Goal: Task Accomplishment & Management: Manage account settings

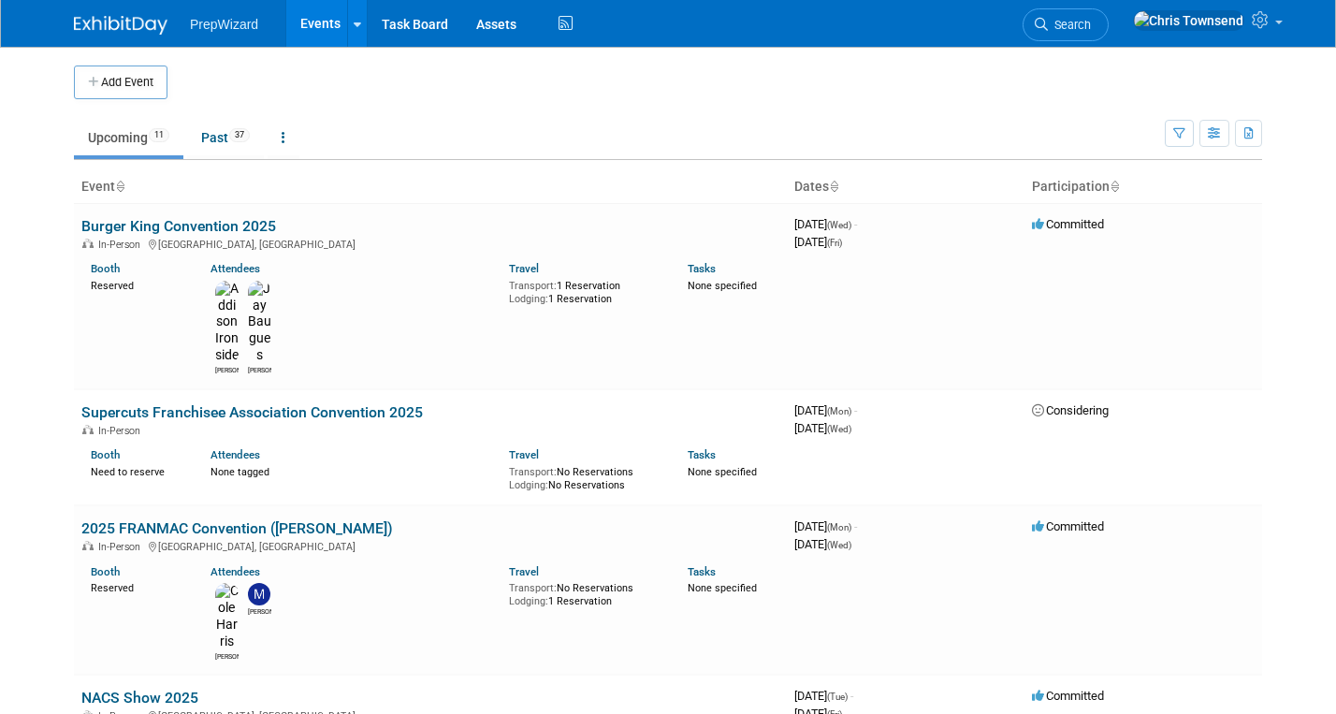
click at [219, 24] on span "PrepWizard" at bounding box center [224, 24] width 68 height 15
click at [129, 28] on img at bounding box center [121, 25] width 94 height 19
click at [197, 228] on link "Burger King Convention 2025" at bounding box center [178, 226] width 195 height 18
click at [146, 83] on button "Add Event" at bounding box center [121, 82] width 94 height 34
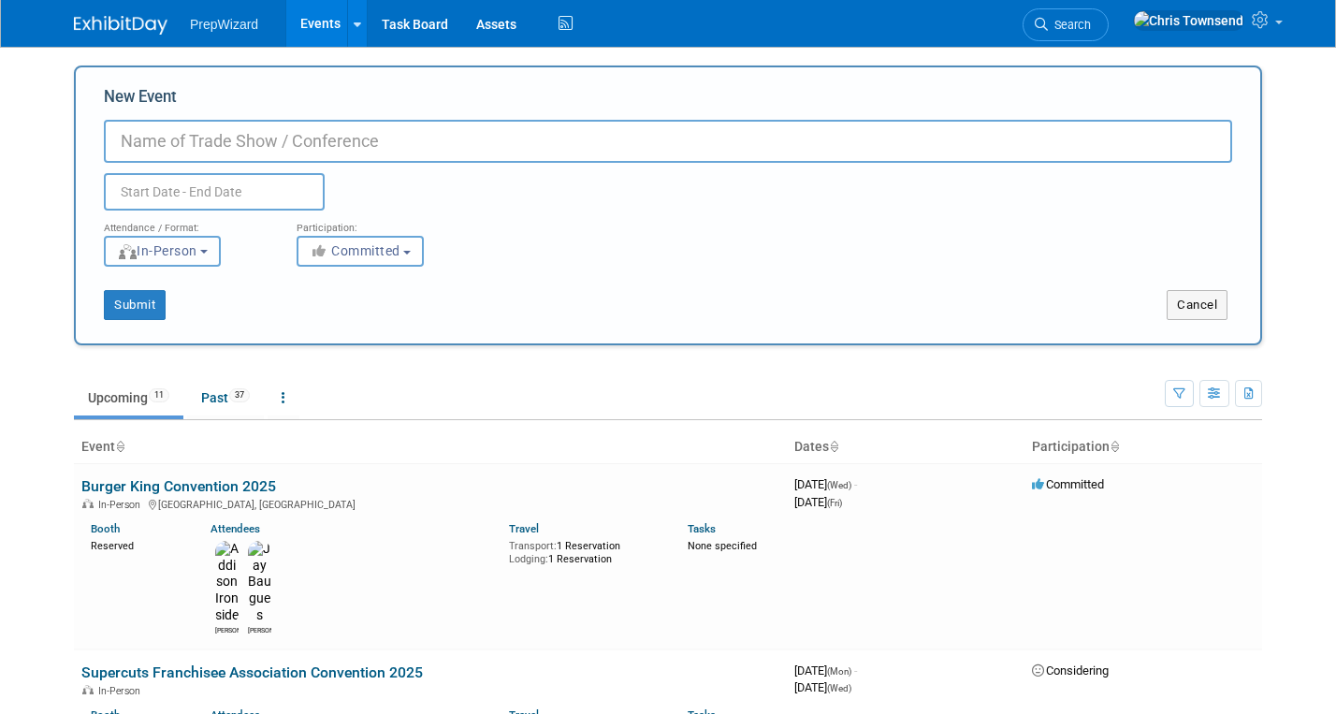
click at [220, 254] on button "In-Person" at bounding box center [162, 251] width 117 height 31
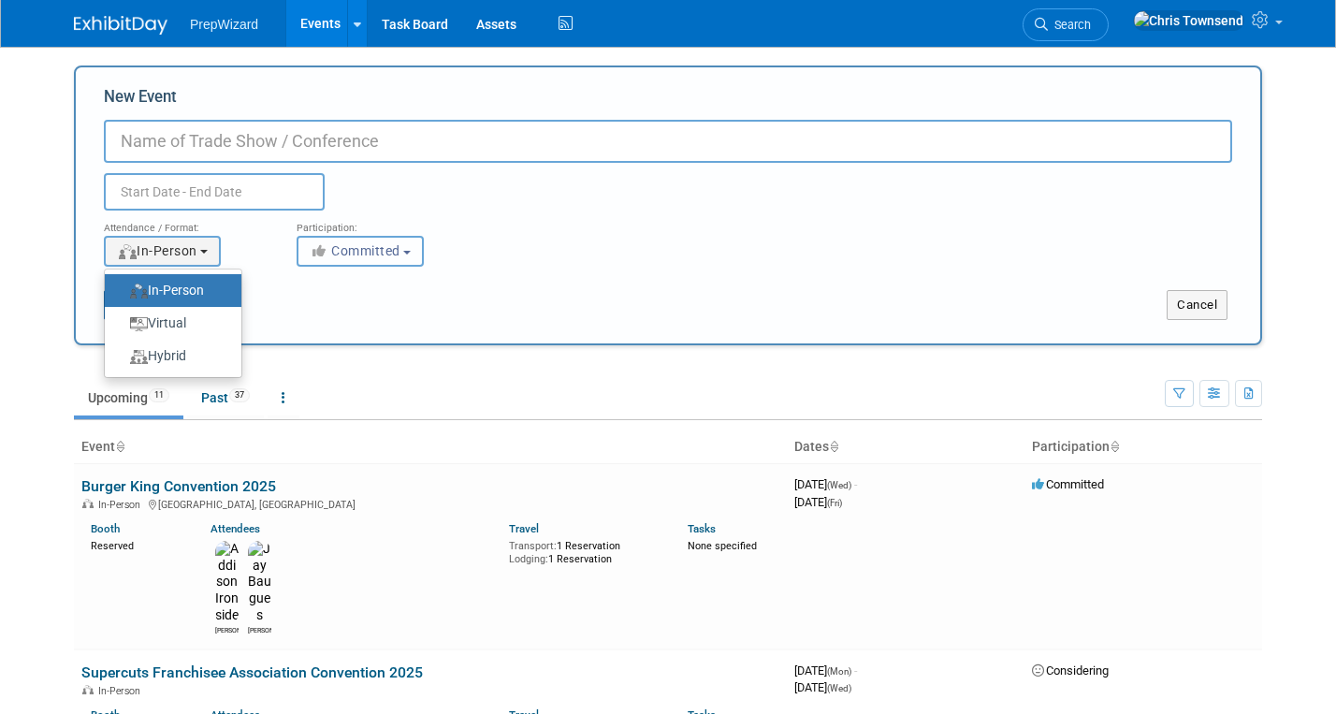
click at [413, 255] on button "Committed" at bounding box center [360, 251] width 127 height 31
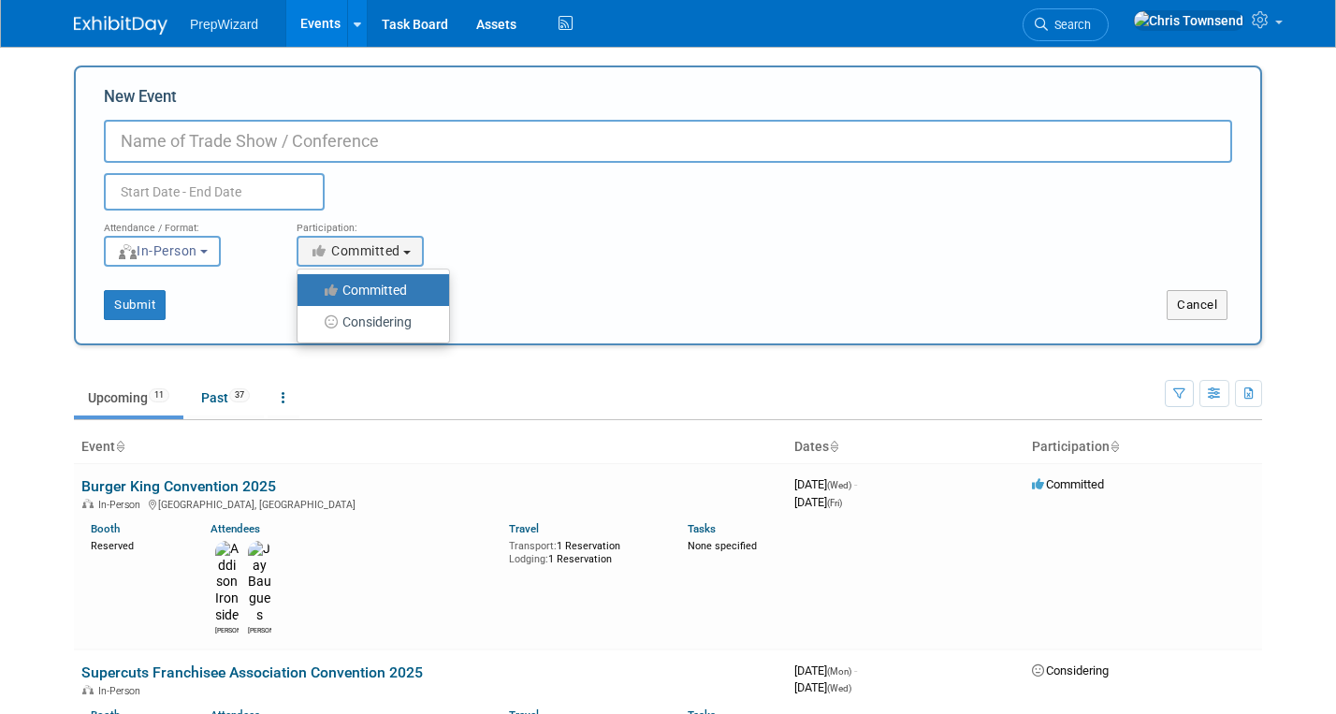
click at [522, 232] on div "Attendance / Format: <img src="https://www.exhibitday.com/Images/Format-InPerso…" at bounding box center [668, 239] width 1157 height 56
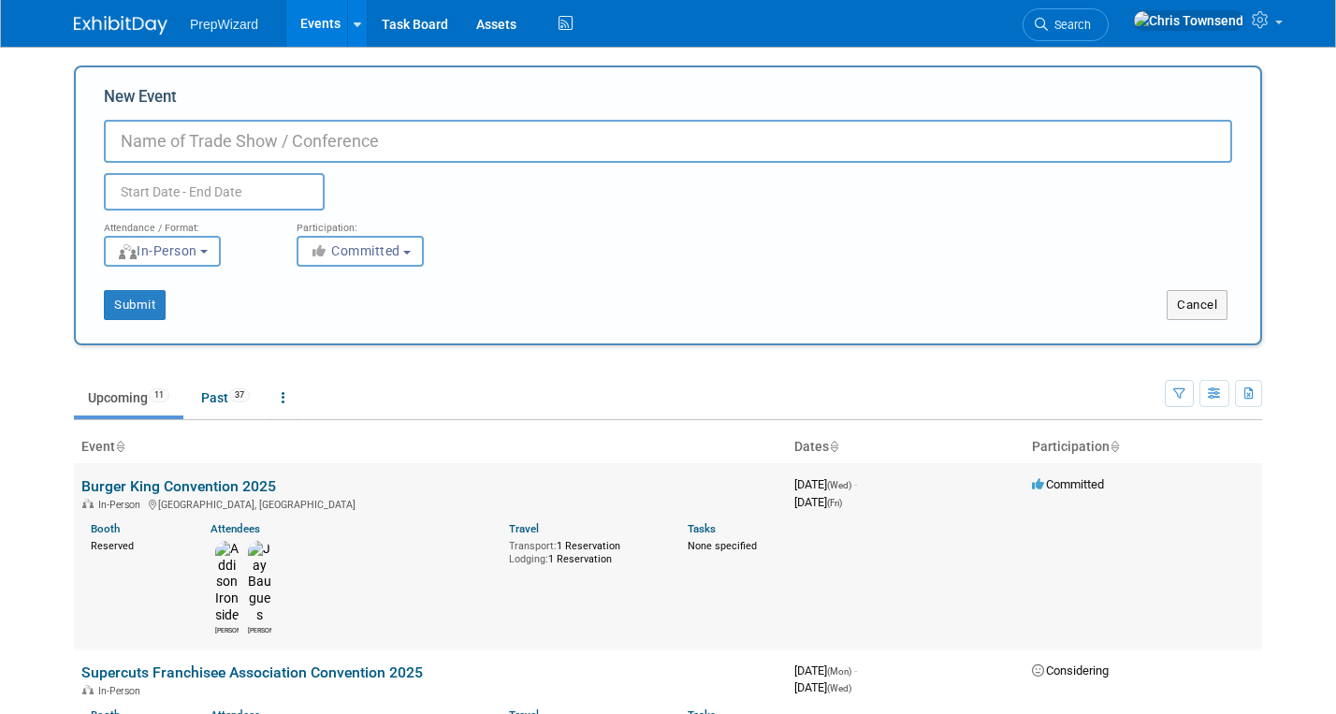
click at [147, 485] on link "Burger King Convention 2025" at bounding box center [178, 486] width 195 height 18
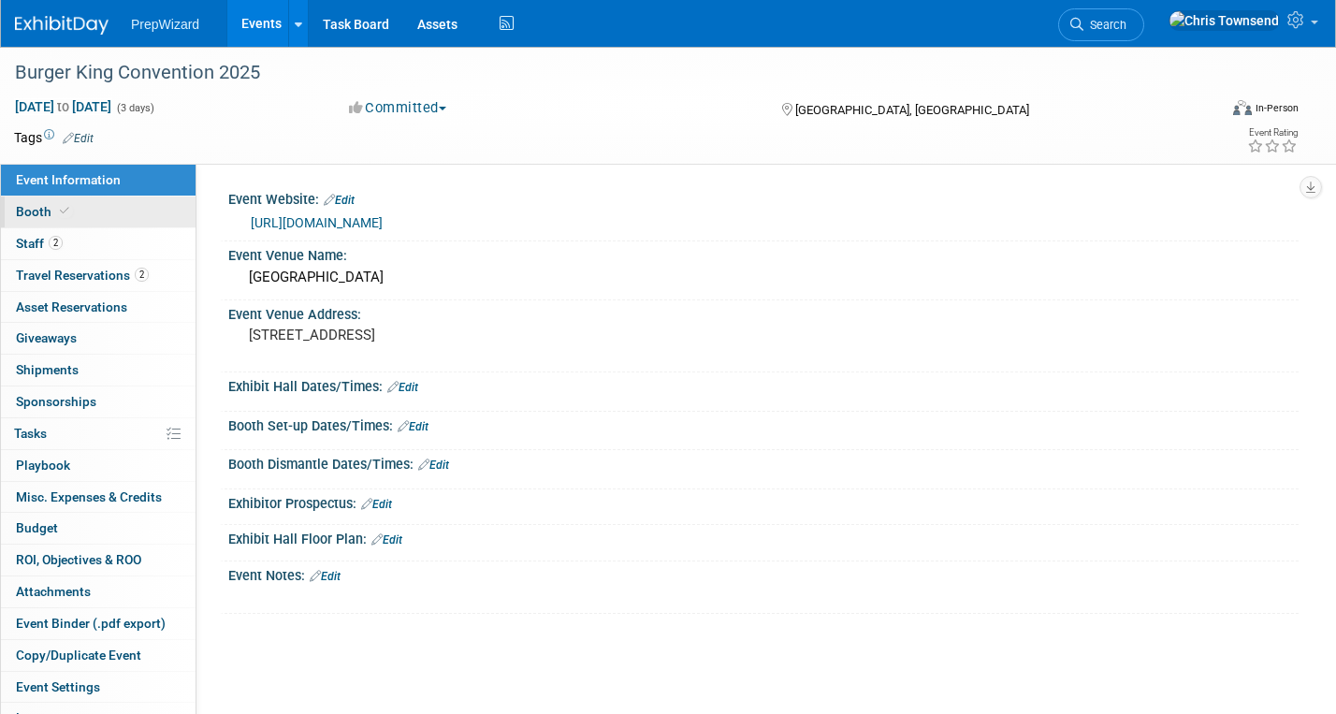
click at [32, 215] on span "Booth" at bounding box center [44, 211] width 57 height 15
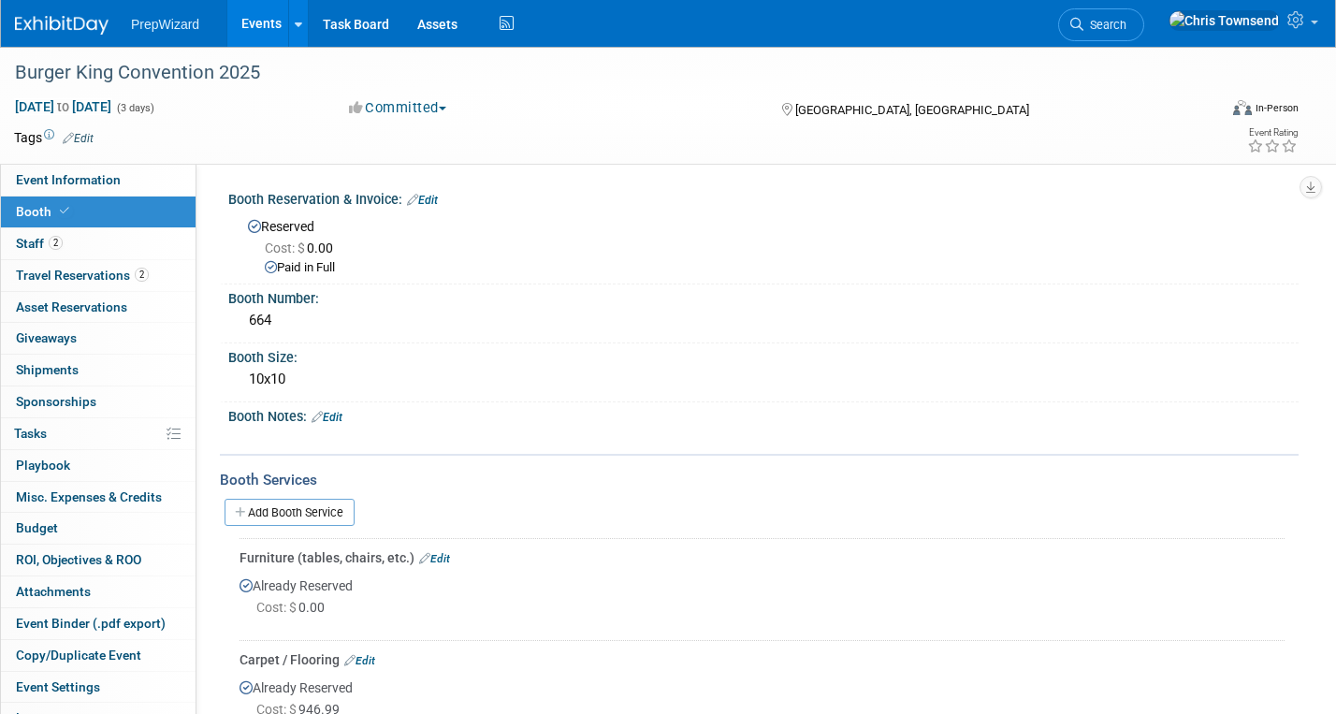
click at [434, 198] on link "Edit" at bounding box center [422, 200] width 31 height 13
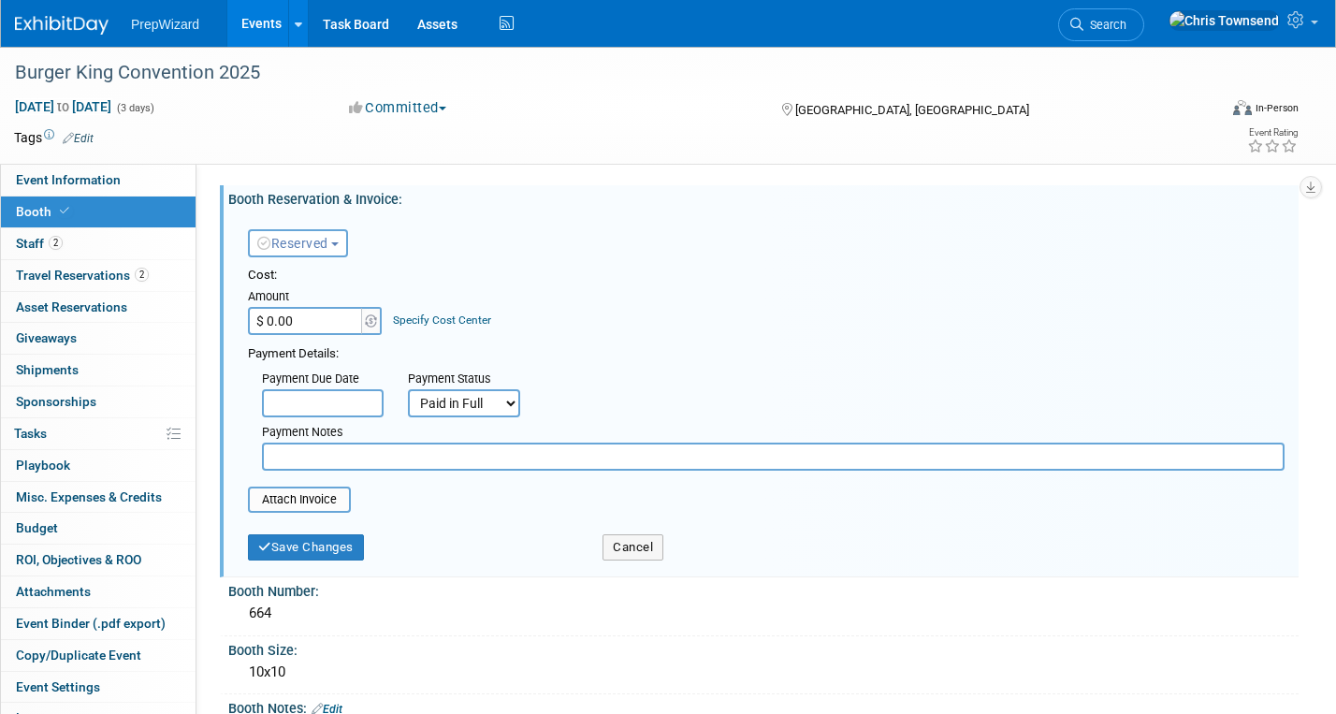
click at [339, 244] on span "button" at bounding box center [334, 244] width 7 height 4
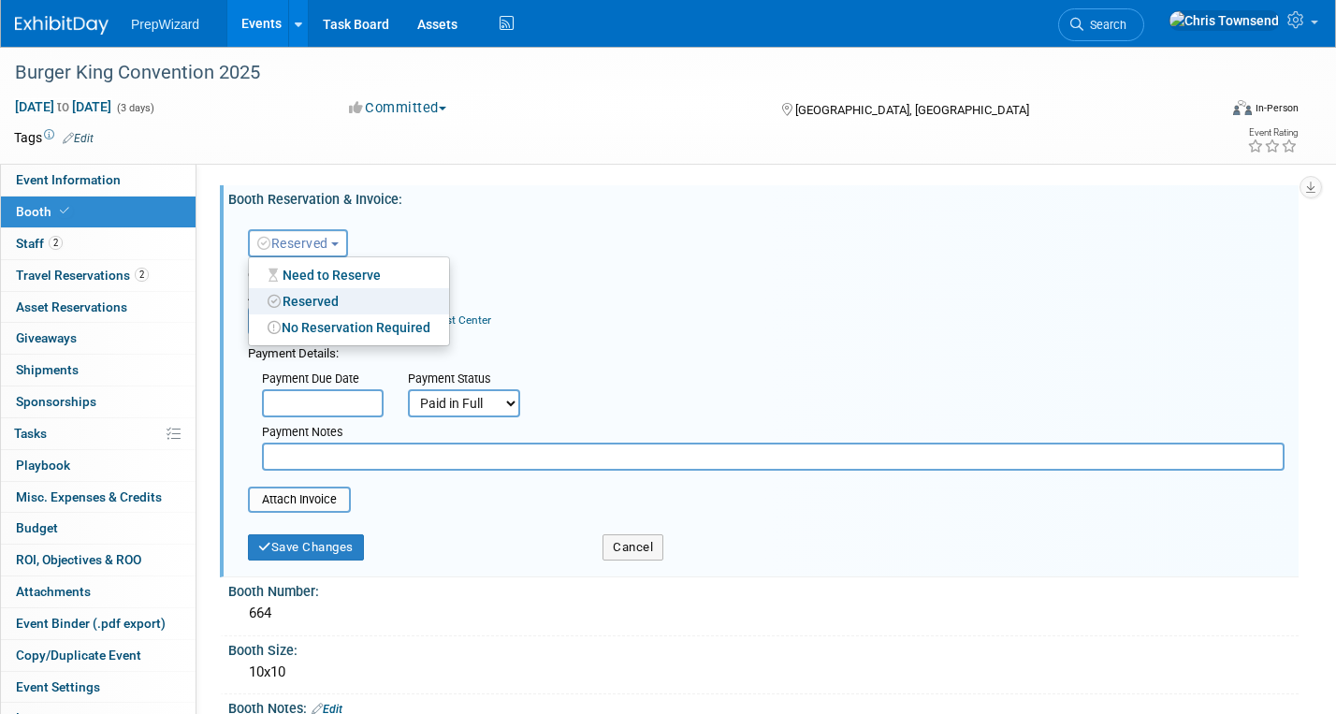
click at [663, 265] on div "Reserved Need to Reserve Reserved No Reservation Required Ideally by:" at bounding box center [766, 239] width 1065 height 54
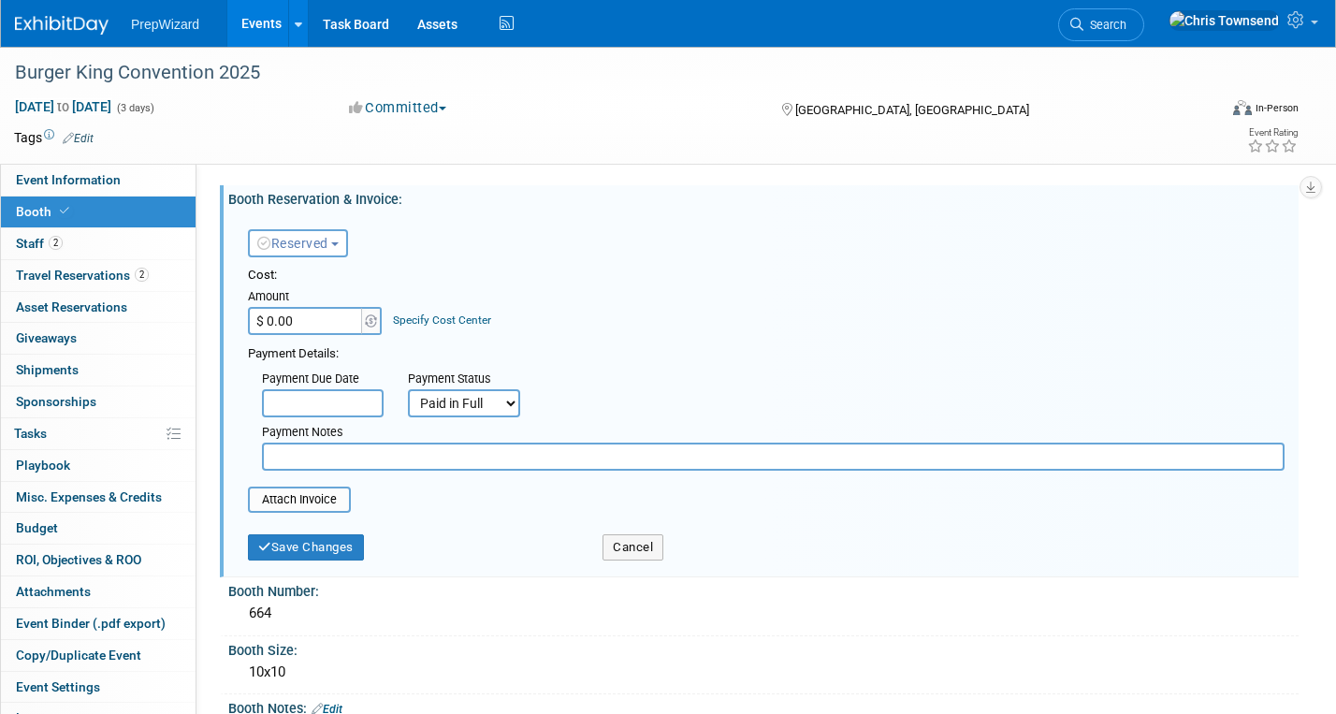
click at [505, 402] on select "Not Paid Yet Partially Paid Paid in Full" at bounding box center [464, 403] width 112 height 28
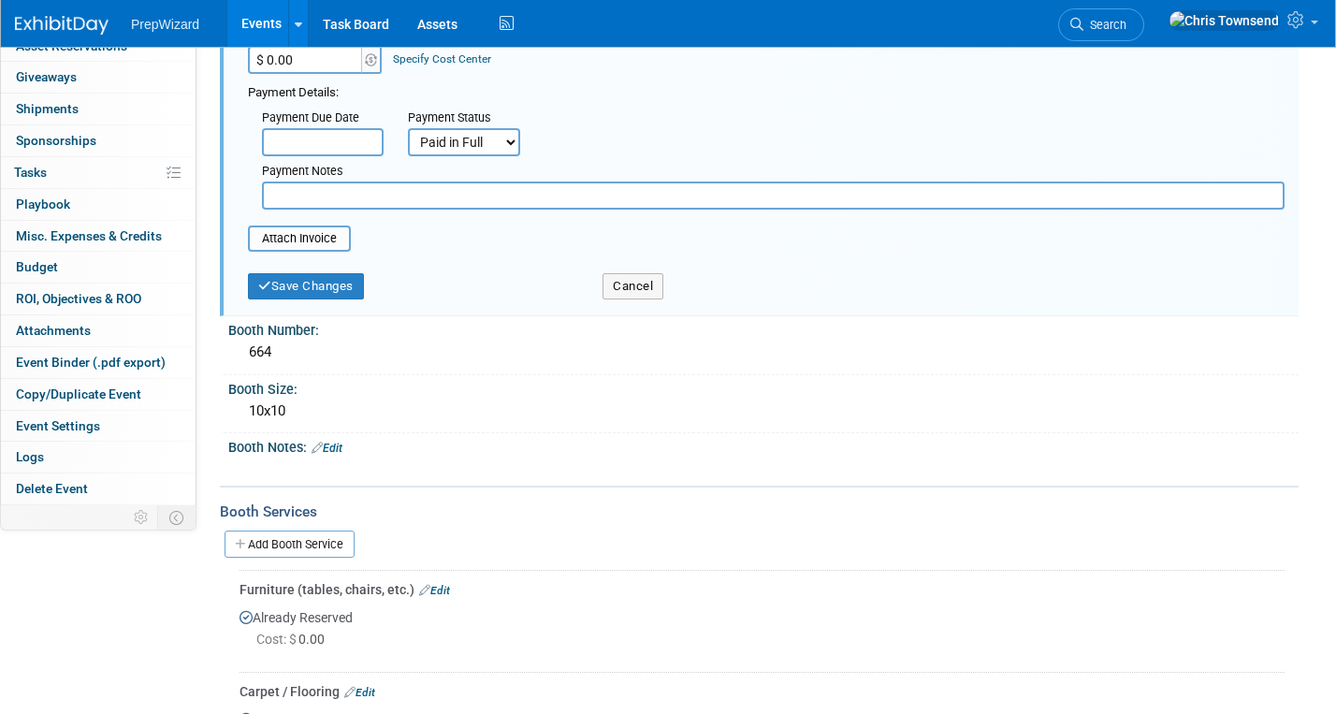
scroll to position [263, 0]
click at [636, 287] on button "Cancel" at bounding box center [633, 284] width 61 height 26
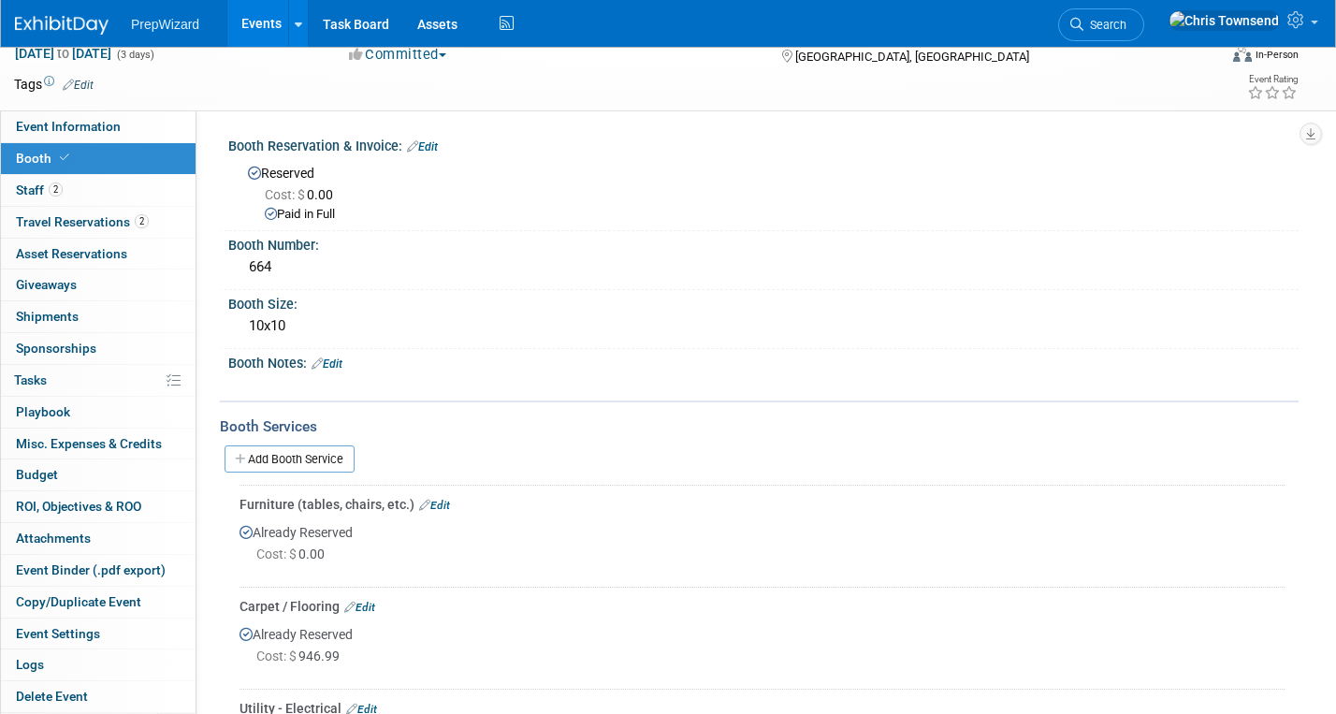
scroll to position [0, 0]
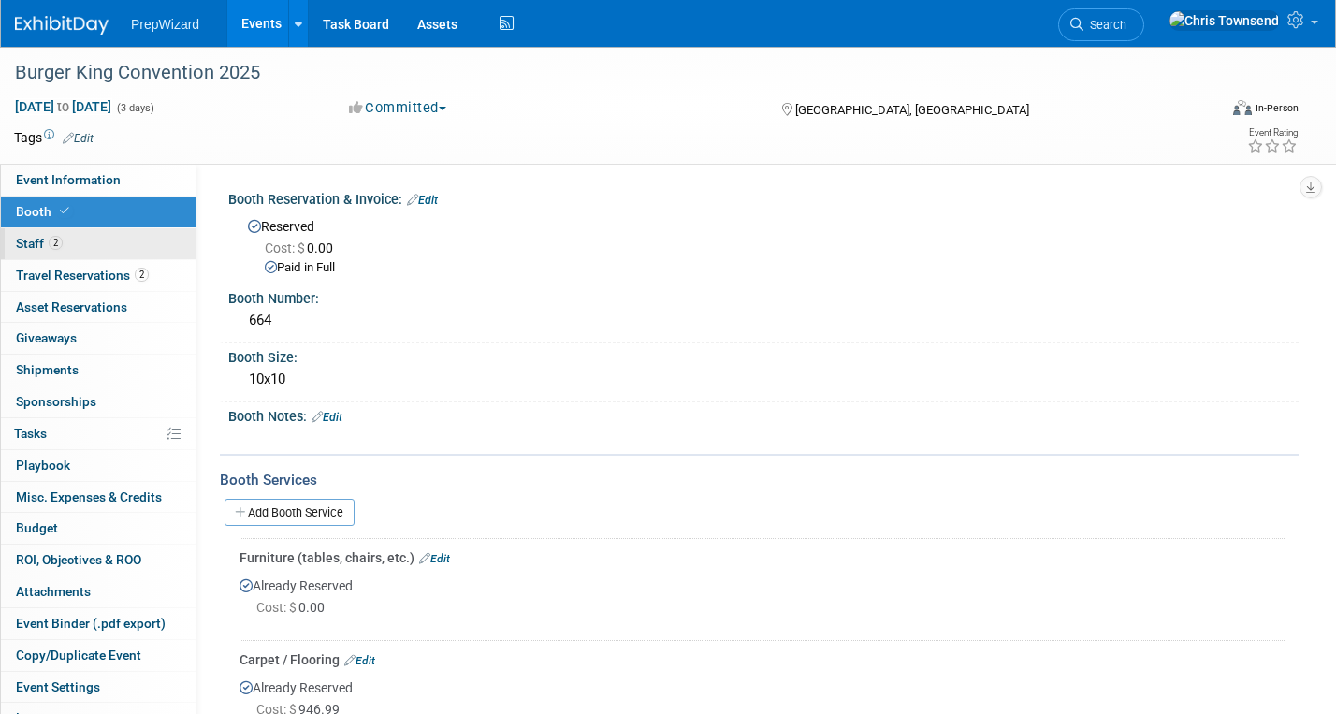
click at [28, 244] on span "Staff 2" at bounding box center [39, 243] width 47 height 15
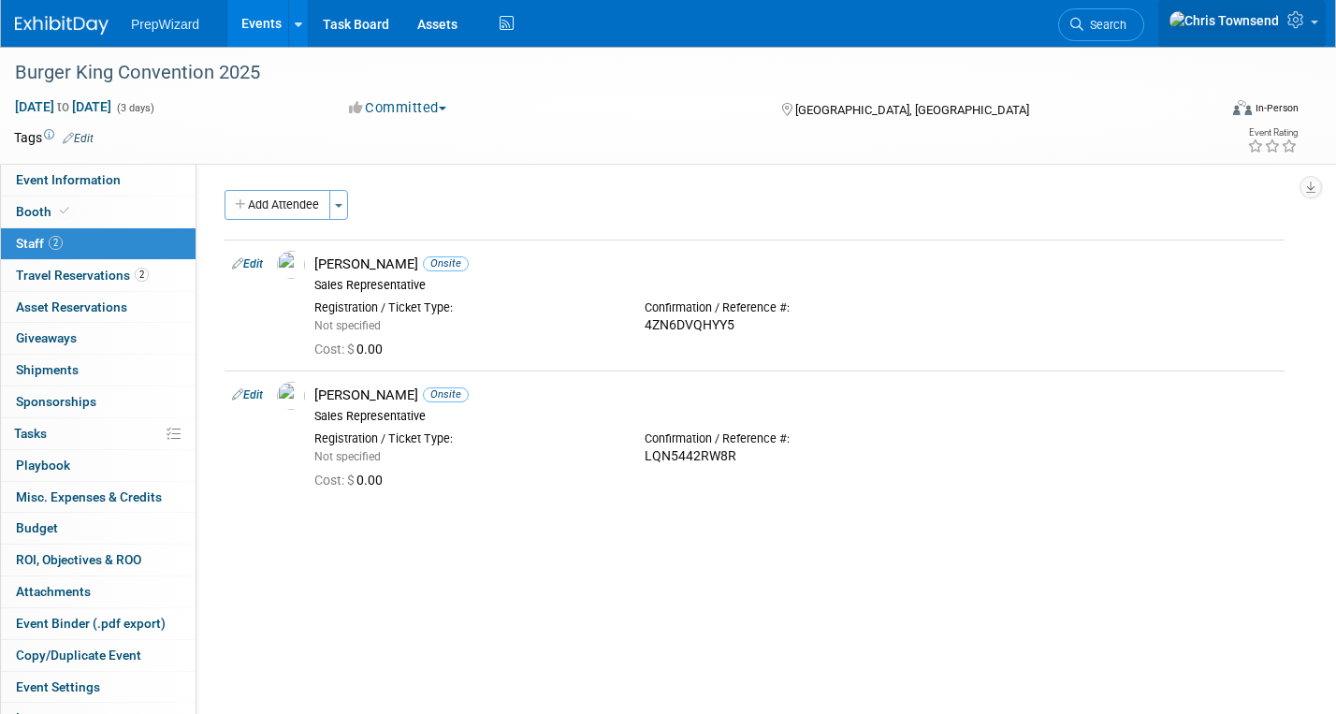
click at [1312, 29] on link at bounding box center [1241, 23] width 167 height 47
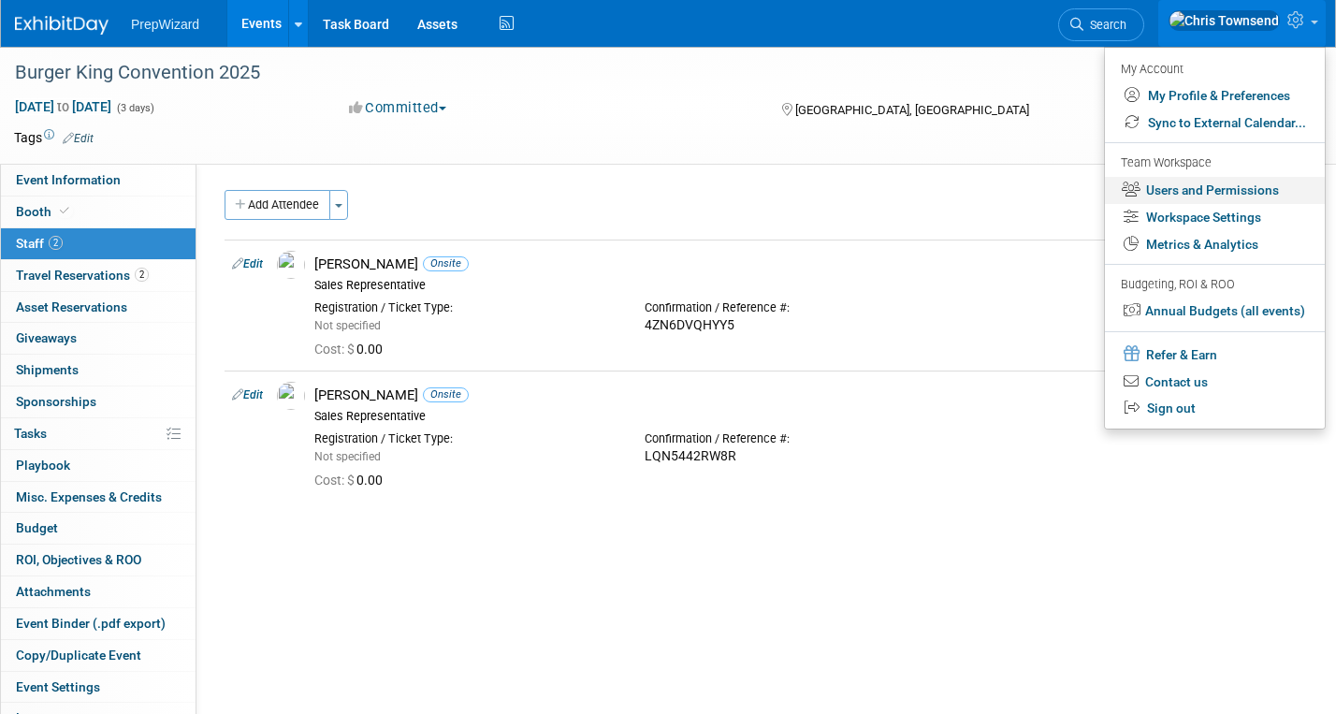
click at [1242, 182] on link "Users and Permissions" at bounding box center [1215, 190] width 220 height 27
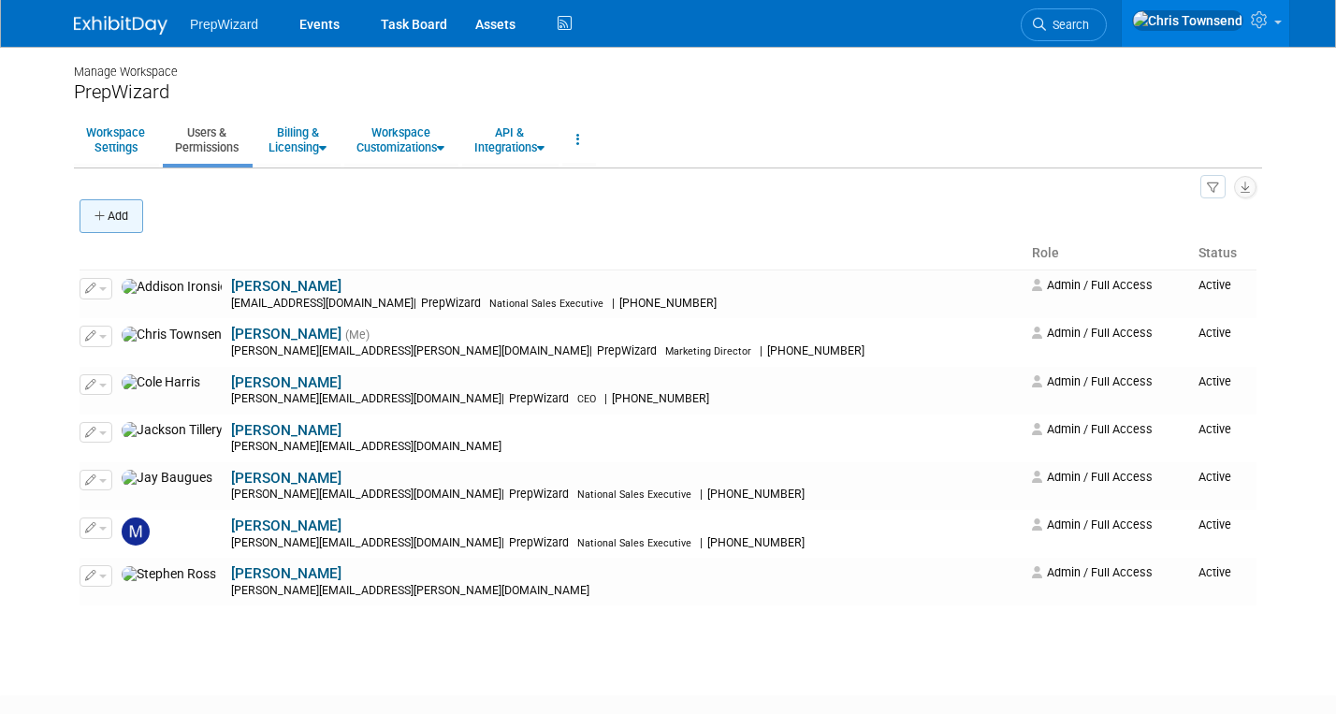
click at [95, 216] on icon "button" at bounding box center [101, 217] width 13 height 12
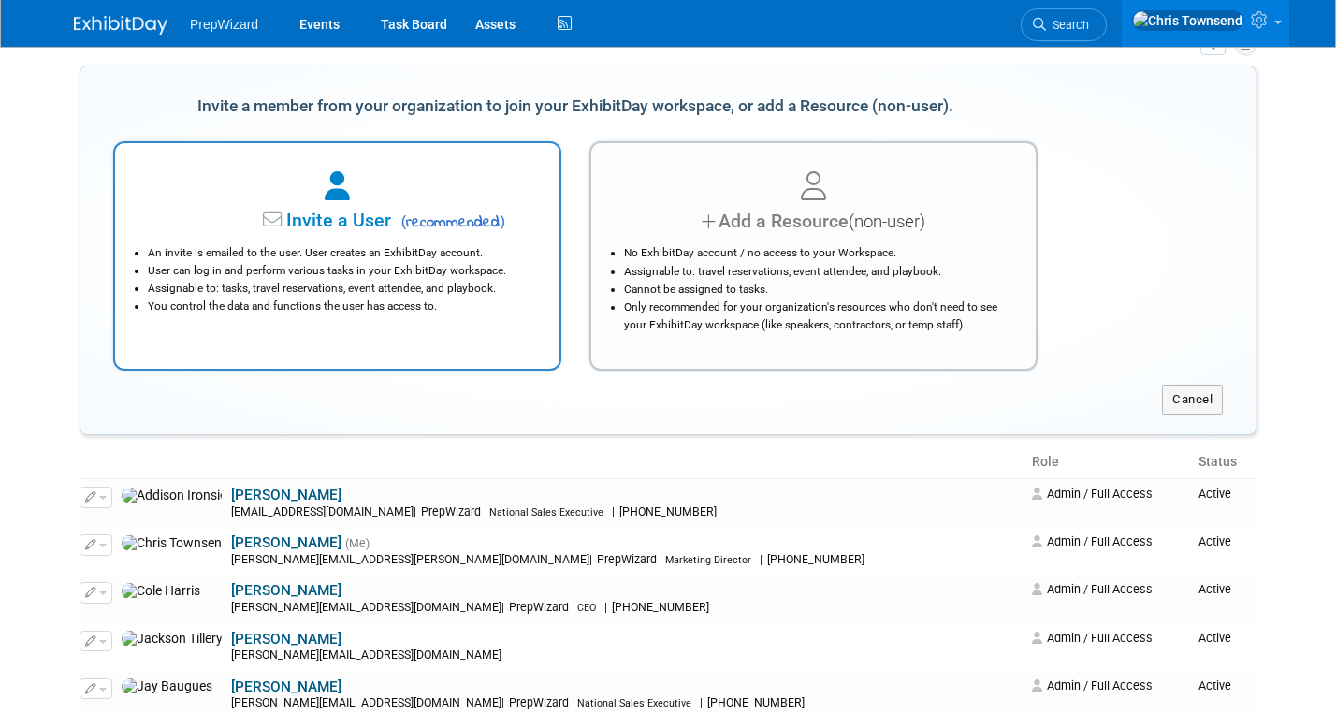
scroll to position [142, 0]
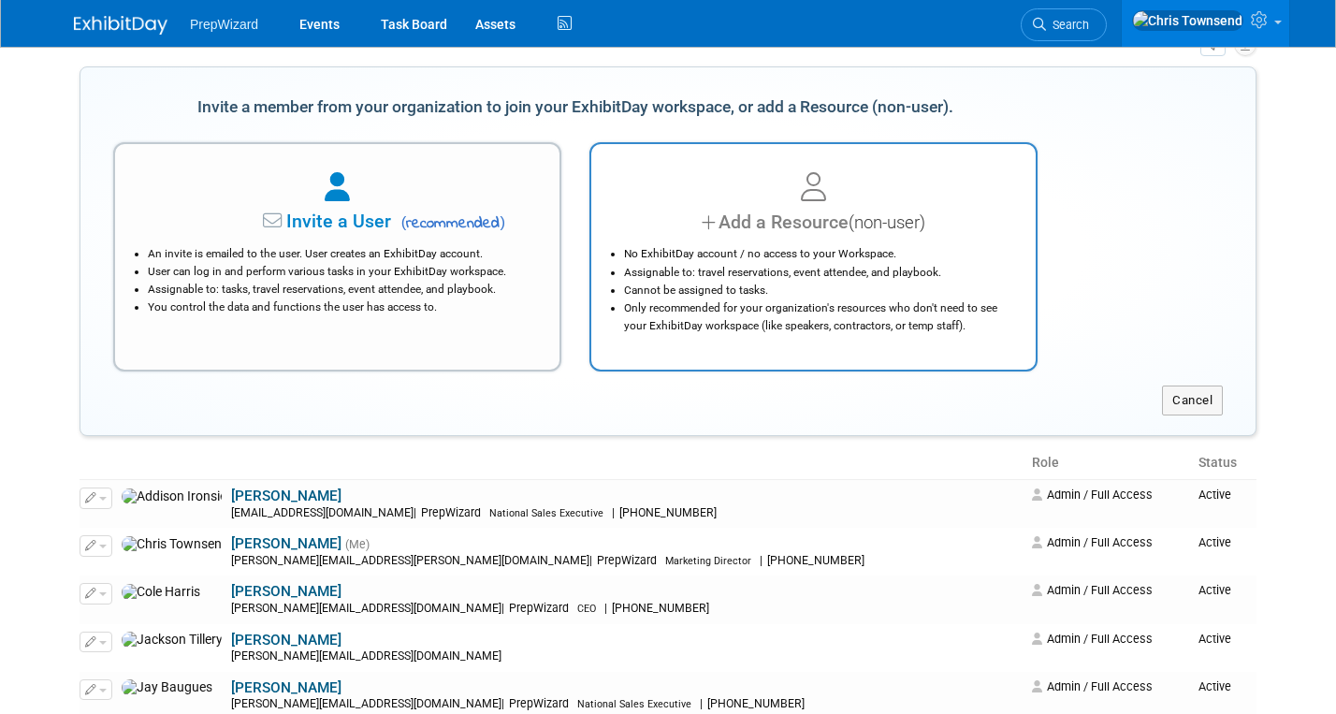
click at [735, 227] on div "Add a Resource (non-user)" at bounding box center [814, 222] width 398 height 27
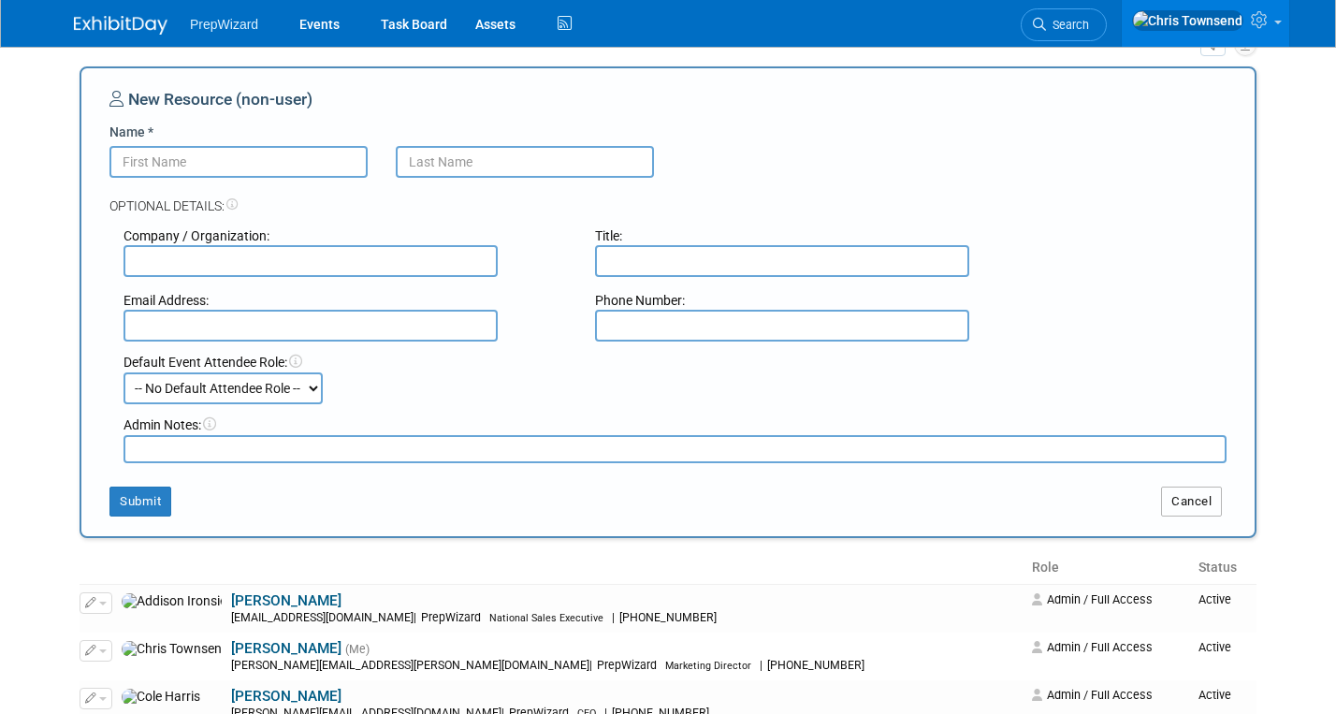
click at [1193, 502] on button "Cancel" at bounding box center [1191, 502] width 61 height 30
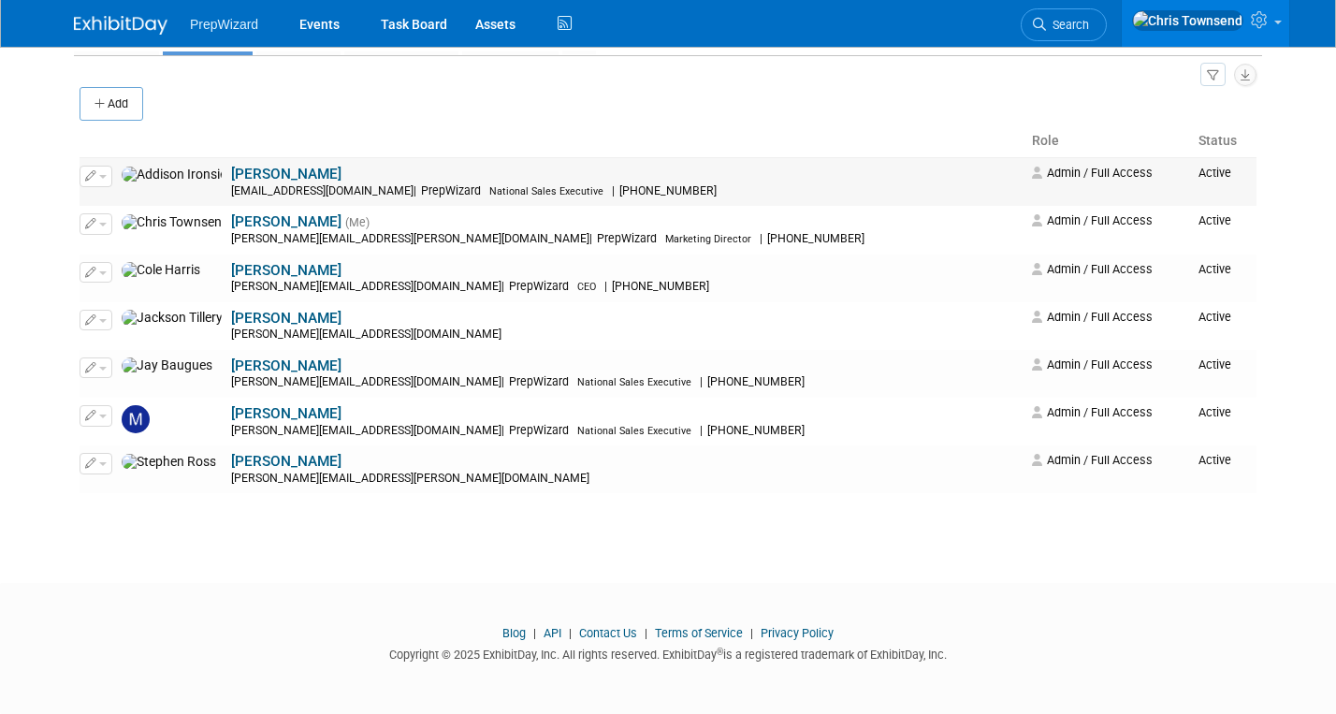
click at [92, 176] on icon "button" at bounding box center [90, 175] width 11 height 10
click at [130, 203] on link "Edit" at bounding box center [154, 207] width 148 height 26
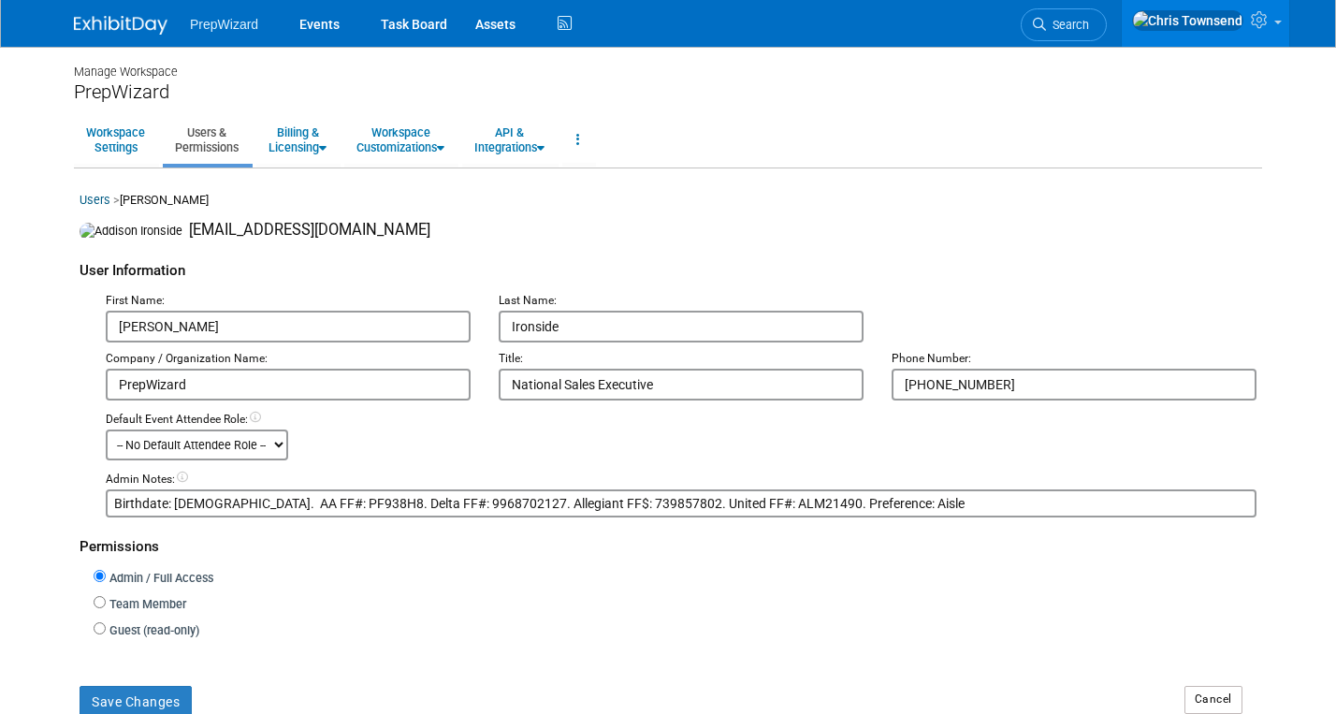
click at [279, 450] on select "-- No Default Attendee Role -- Demonstrator Host Planner Presenter Sales Repres…" at bounding box center [197, 444] width 182 height 31
click at [284, 448] on select "-- No Default Attendee Role -- Demonstrator Host Planner Presenter Sales Repres…" at bounding box center [197, 444] width 182 height 31
click at [283, 449] on select "-- No Default Attendee Role -- Demonstrator Host Planner Presenter Sales Repres…" at bounding box center [197, 444] width 182 height 31
click at [275, 452] on select "-- No Default Attendee Role -- Demonstrator Host Planner Presenter Sales Repres…" at bounding box center [197, 444] width 182 height 31
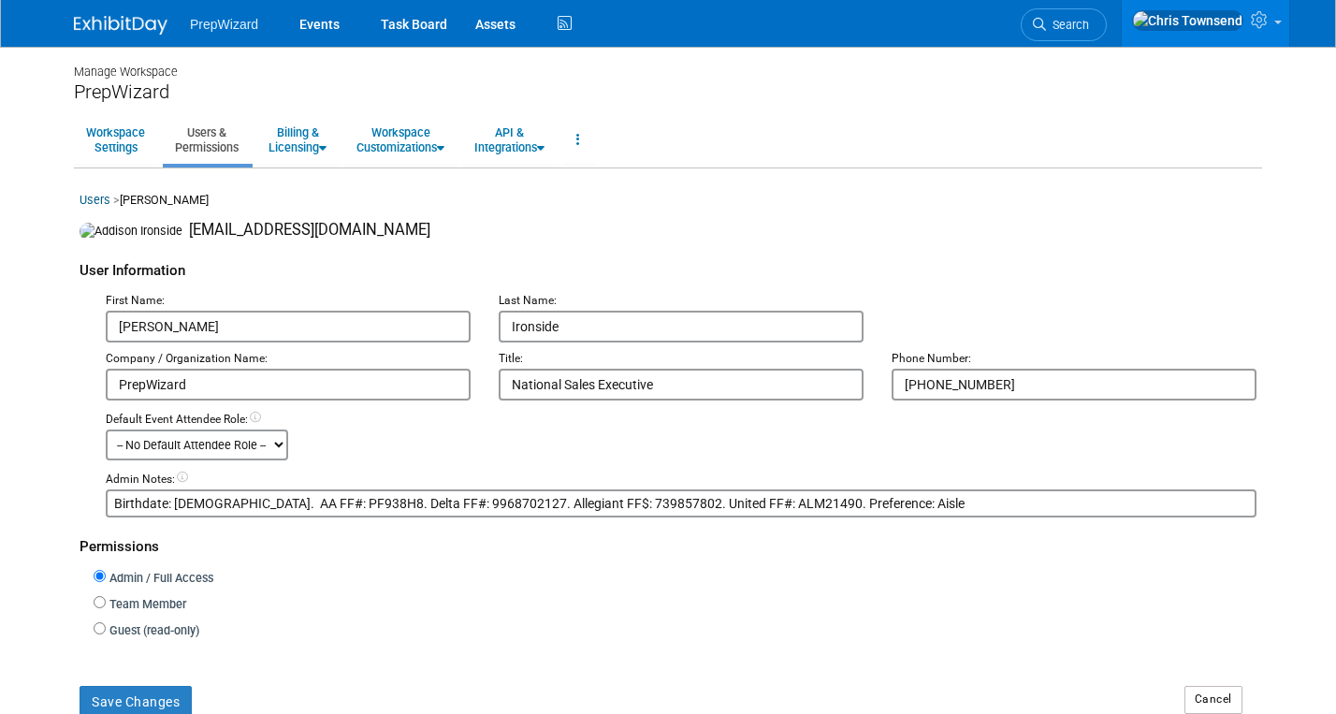
click at [281, 453] on select "-- No Default Attendee Role -- Demonstrator Host Planner Presenter Sales Repres…" at bounding box center [197, 444] width 182 height 31
click at [280, 447] on select "-- No Default Attendee Role -- Demonstrator Host Planner Presenter Sales Repres…" at bounding box center [197, 444] width 182 height 31
click at [327, 21] on link "Events" at bounding box center [319, 23] width 68 height 47
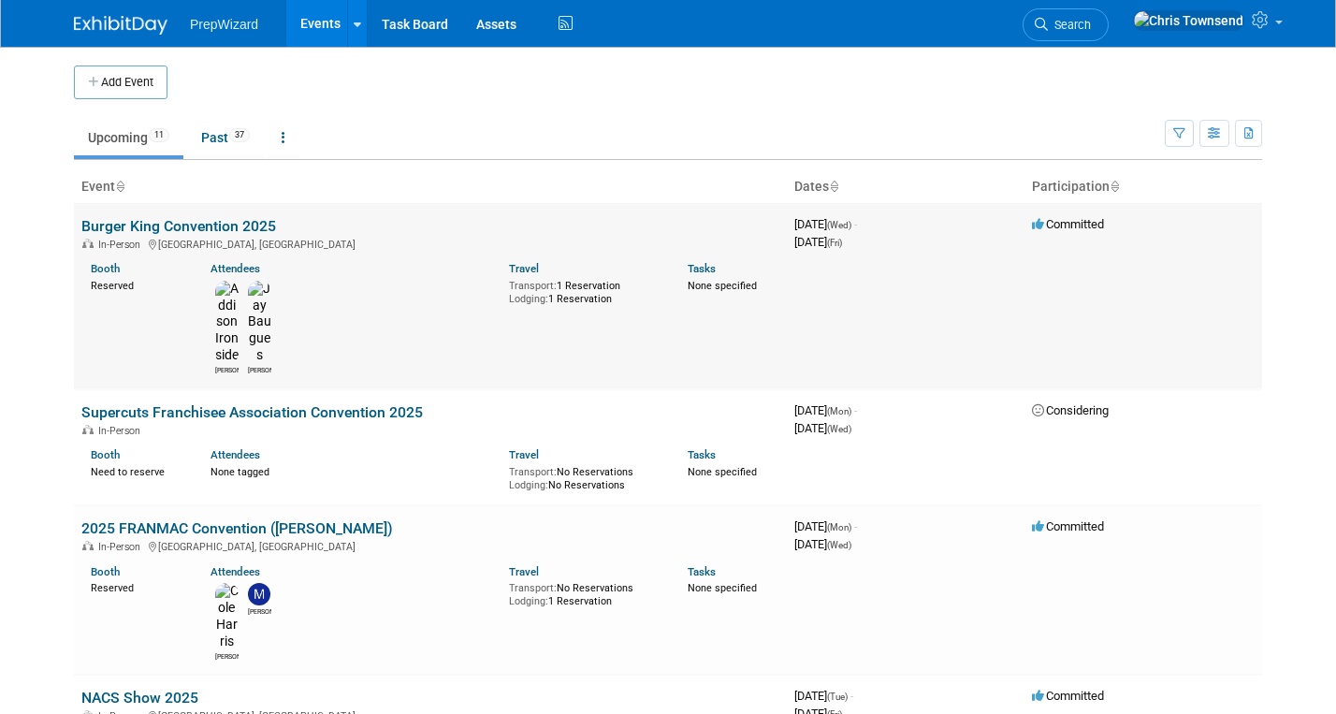
click at [169, 225] on link "Burger King Convention 2025" at bounding box center [178, 226] width 195 height 18
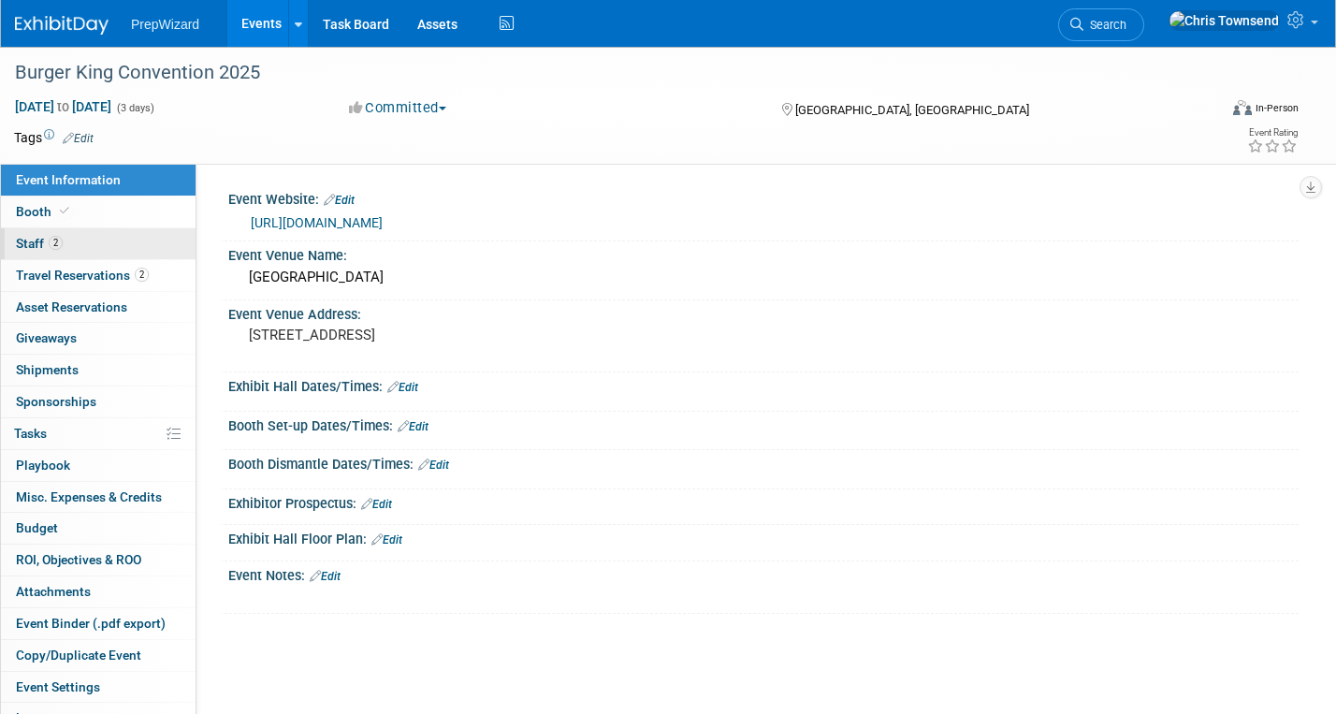
click at [32, 238] on span "Staff 2" at bounding box center [39, 243] width 47 height 15
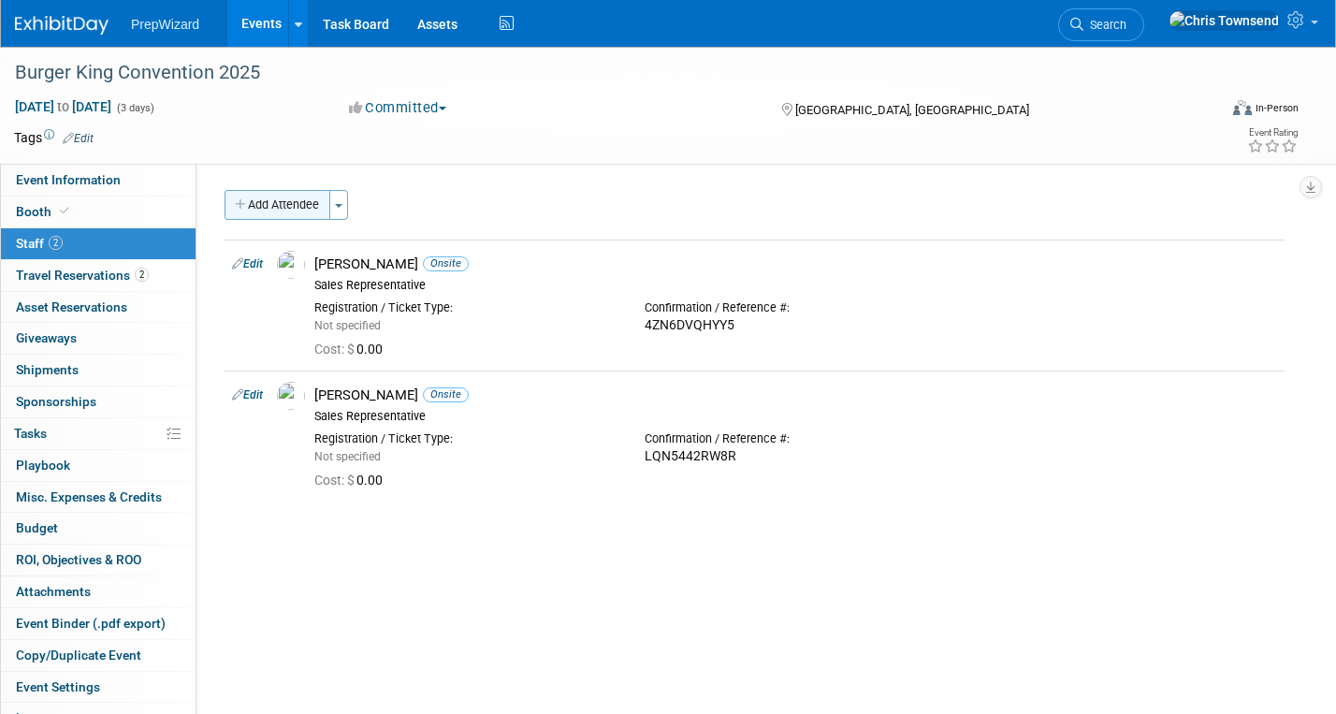
click at [285, 210] on button "Add Attendee" at bounding box center [278, 205] width 106 height 30
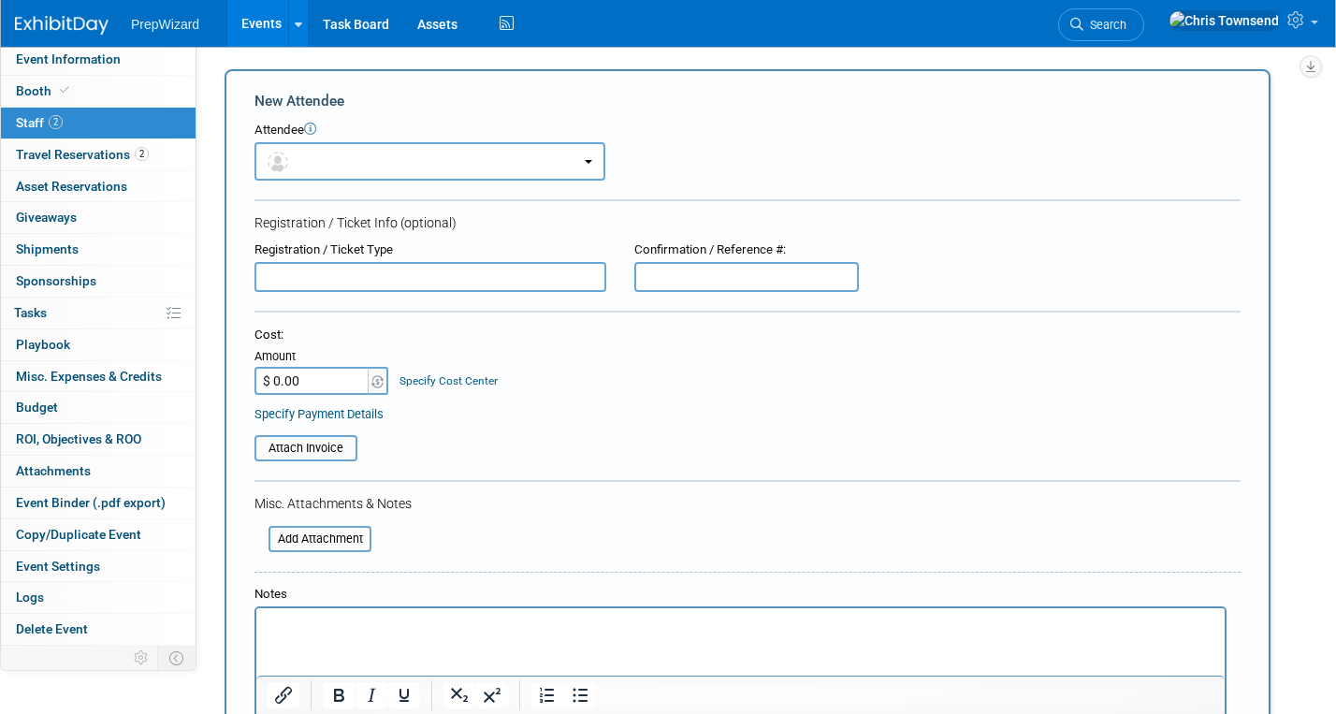
scroll to position [112, 0]
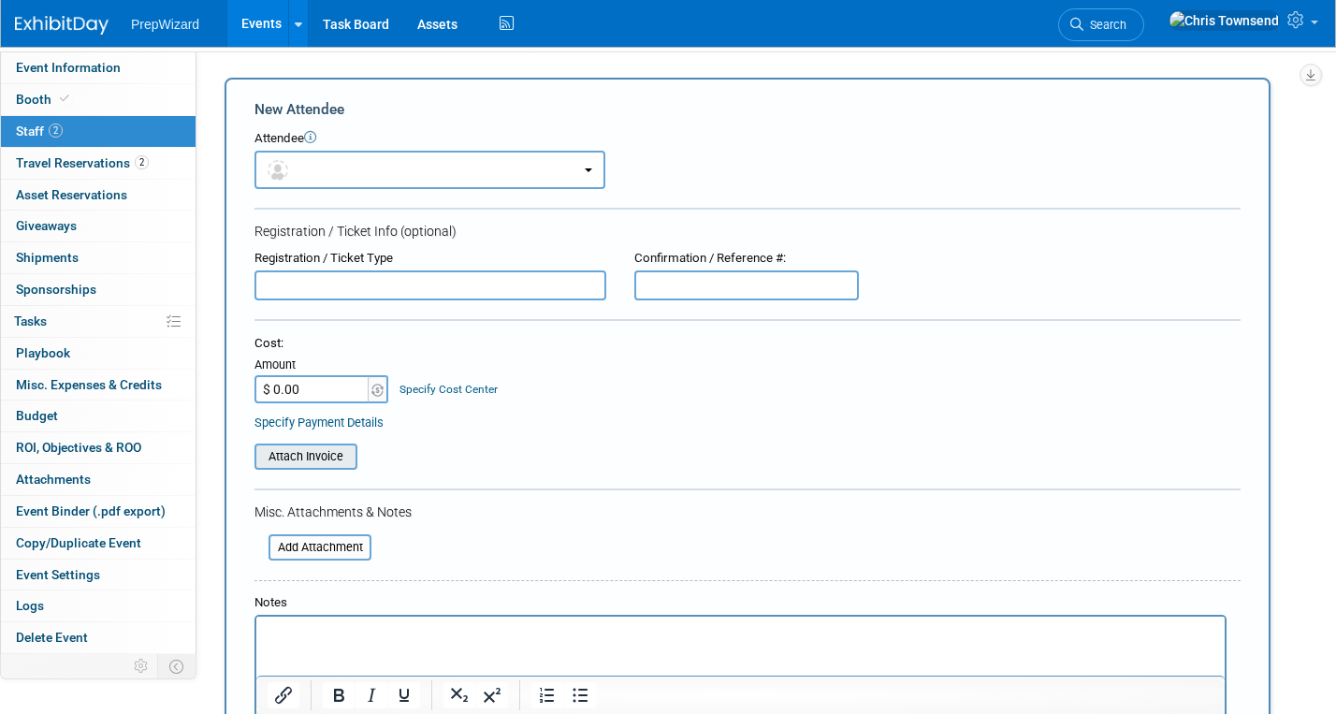
click at [331, 423] on link "Specify Payment Details" at bounding box center [319, 422] width 129 height 14
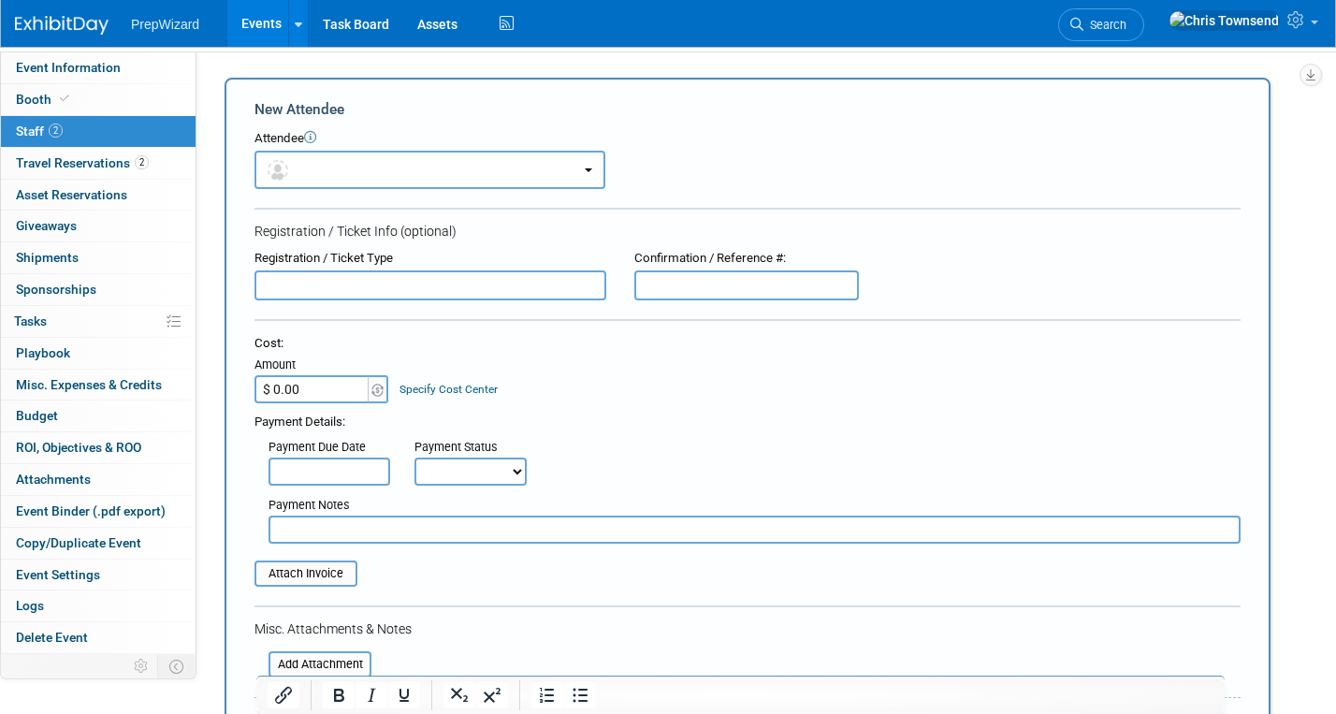
click at [516, 464] on select "Not Paid Yet Partially Paid Paid in Full" at bounding box center [471, 472] width 112 height 28
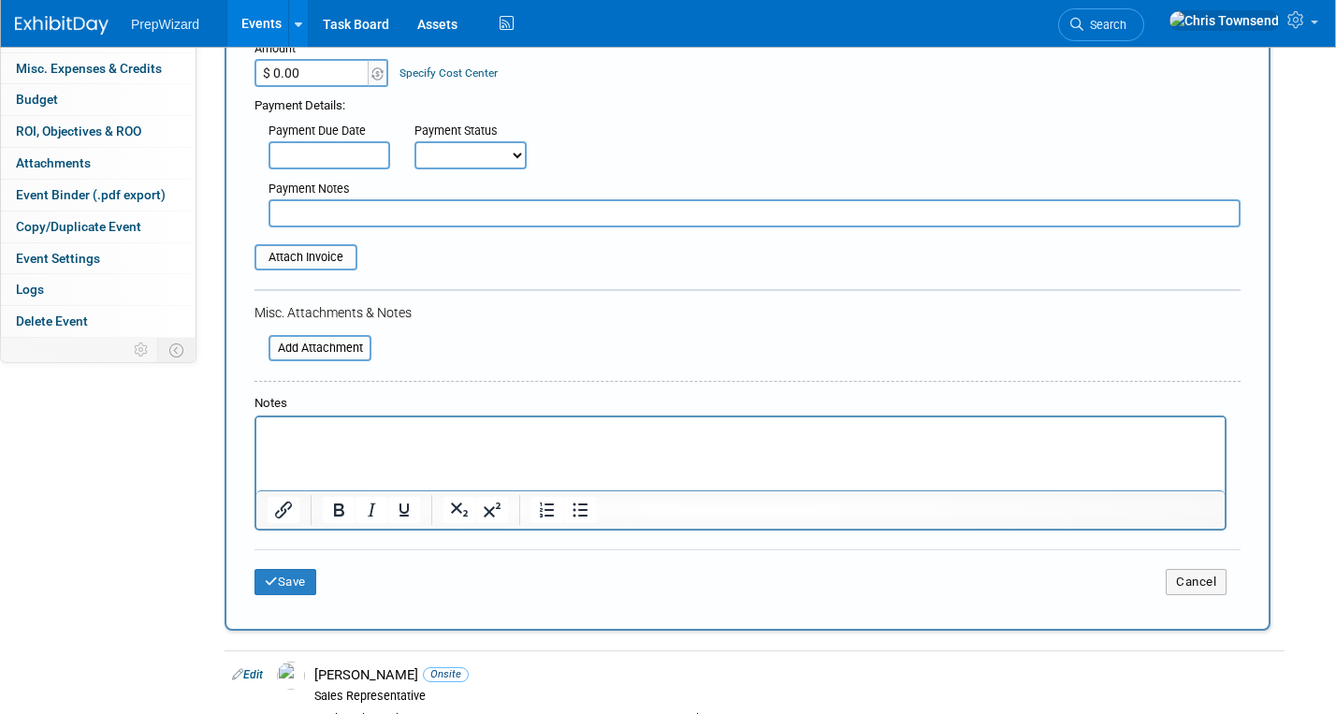
scroll to position [443, 0]
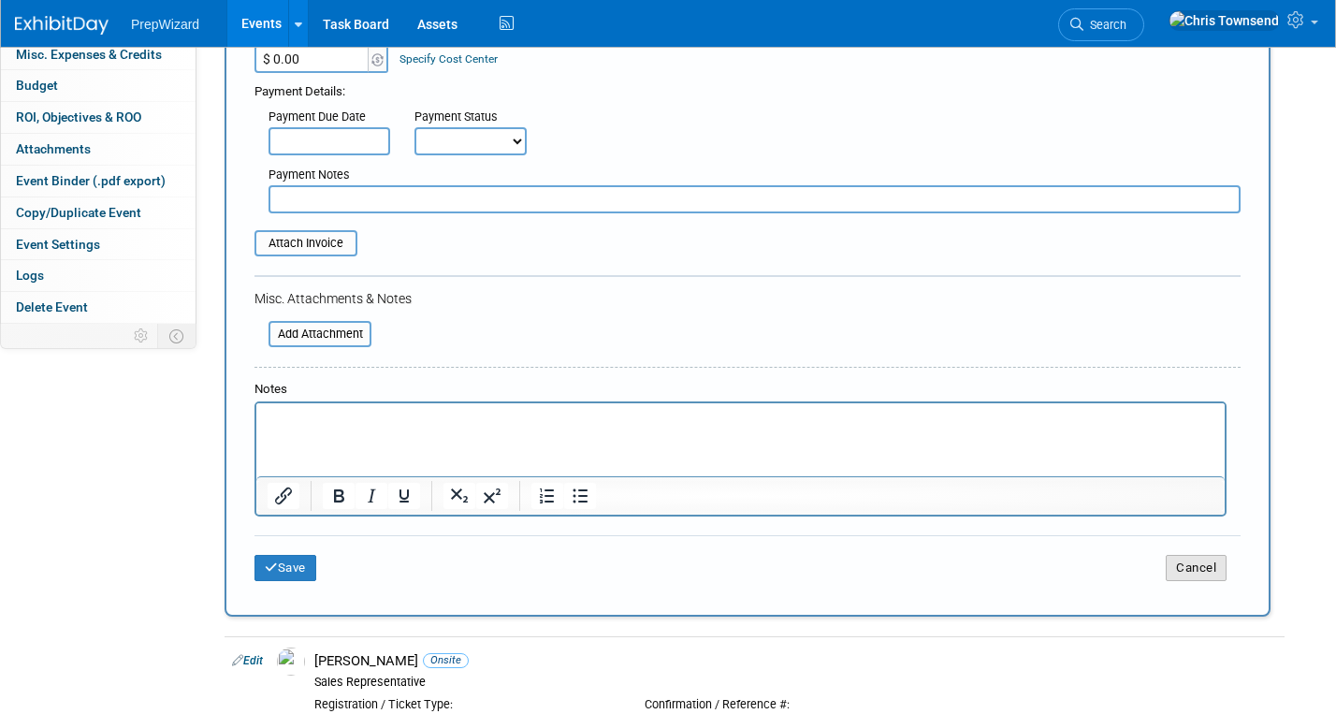
click at [1200, 570] on button "Cancel" at bounding box center [1196, 568] width 61 height 26
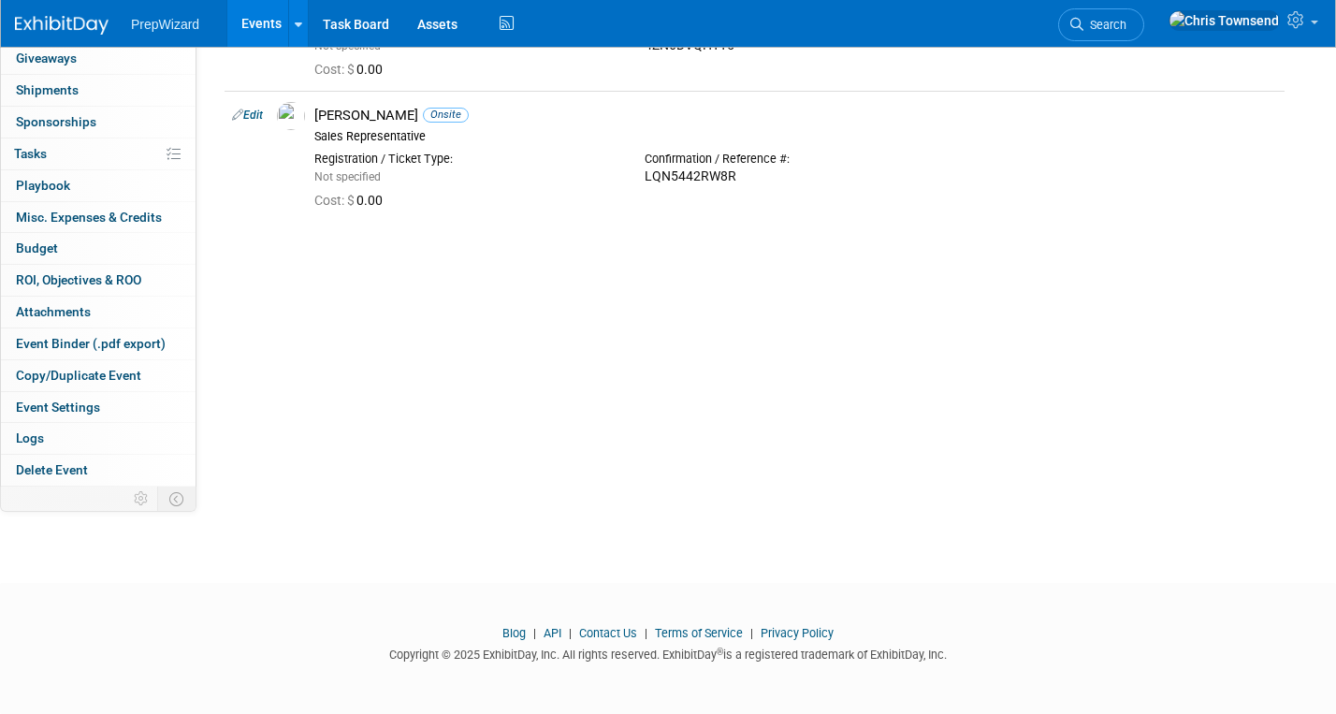
scroll to position [0, 0]
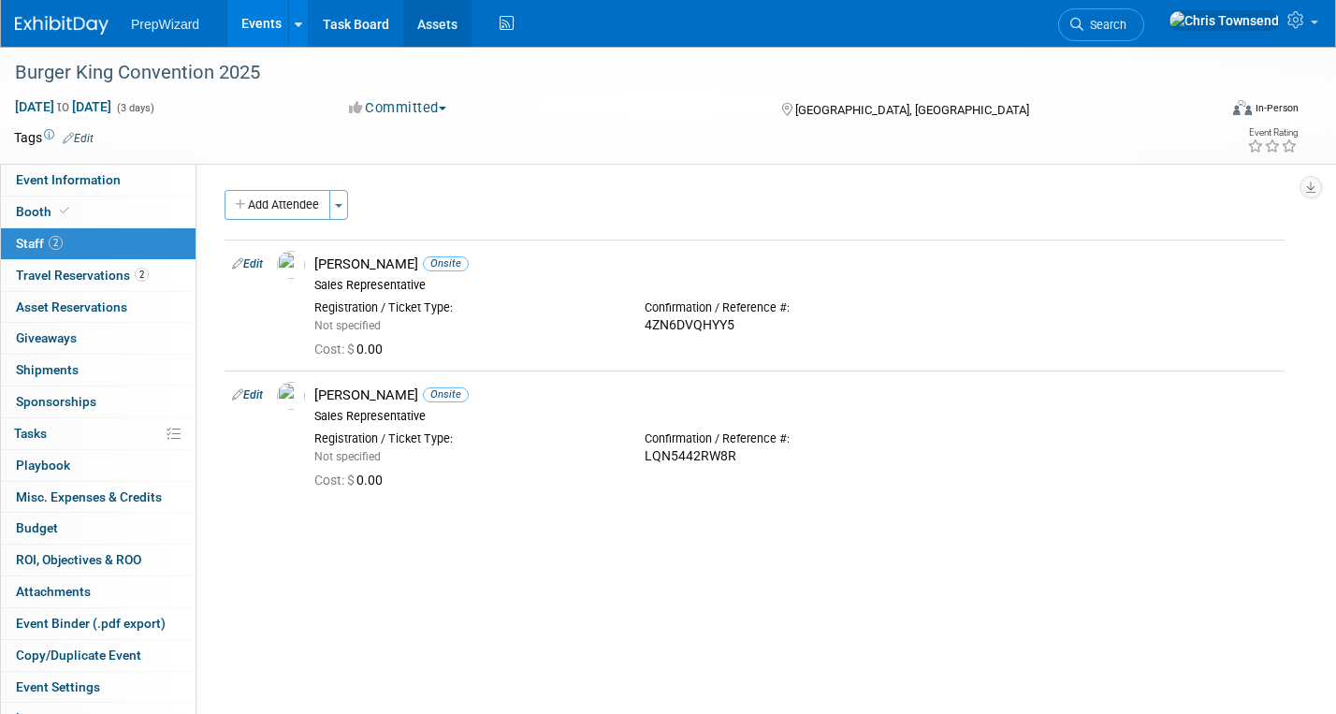
click at [432, 26] on link "Assets" at bounding box center [437, 23] width 68 height 47
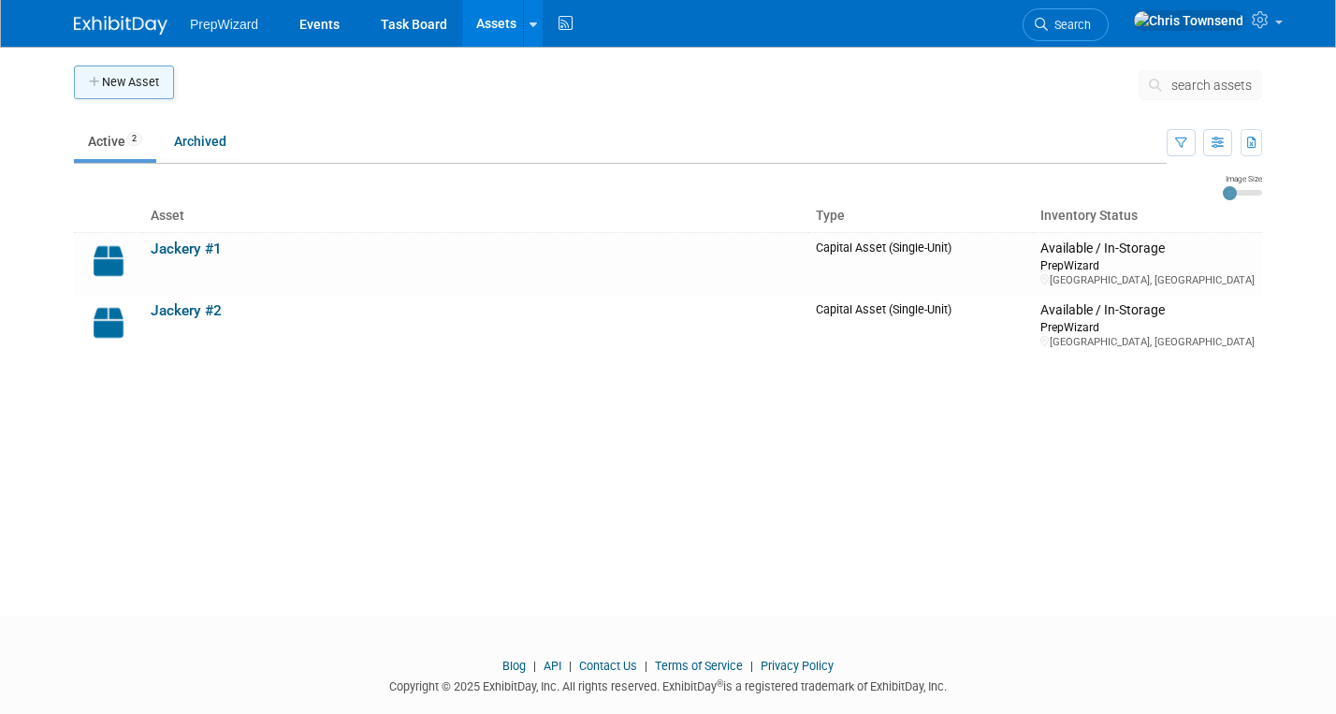
click at [134, 90] on button "New Asset" at bounding box center [124, 82] width 100 height 34
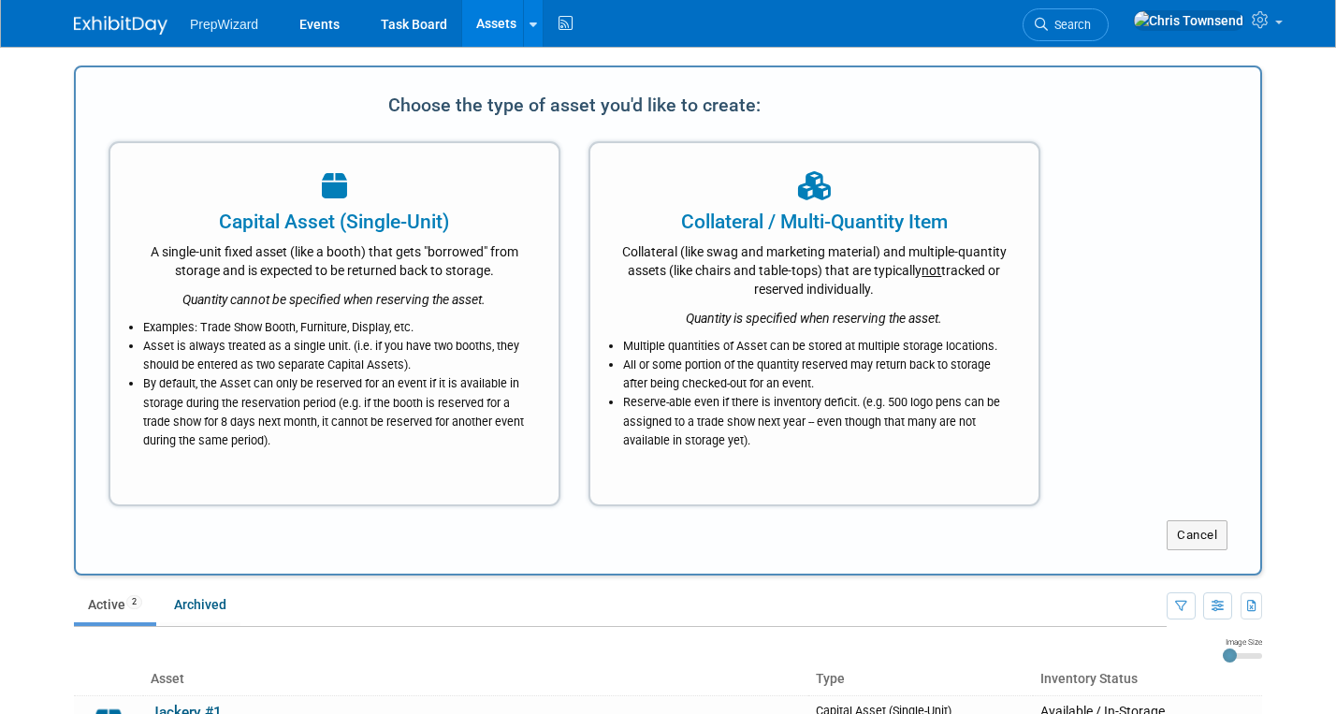
scroll to position [15, 0]
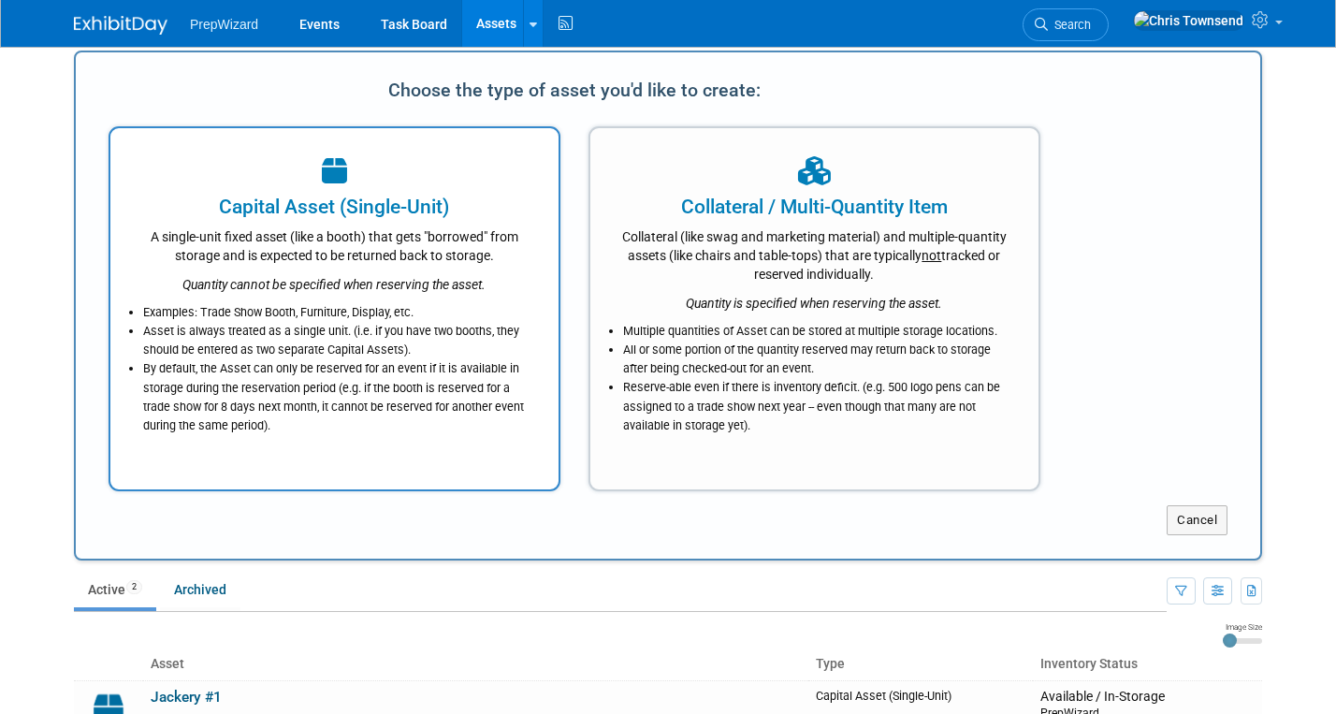
click at [218, 295] on div "Examples: Trade Show Booth, Furniture, Display, etc. Asset is always treated as…" at bounding box center [334, 364] width 401 height 141
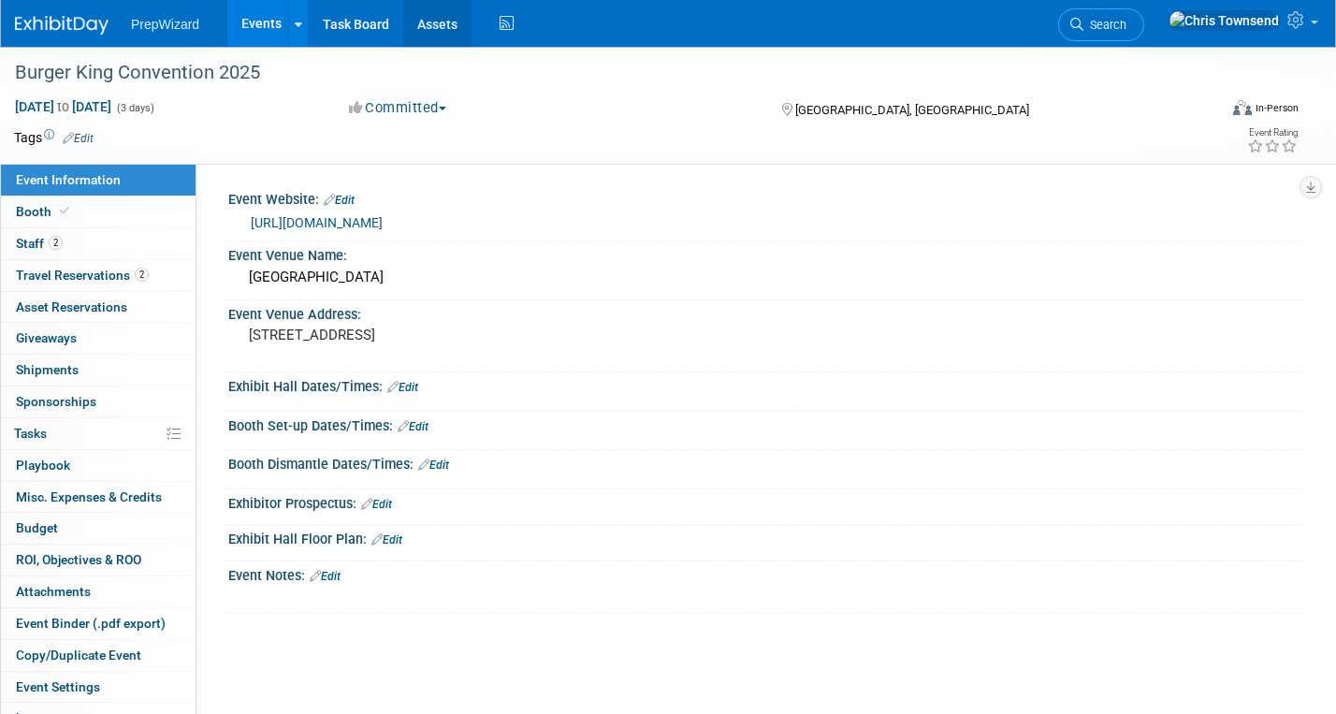
click at [429, 27] on link "Assets" at bounding box center [437, 23] width 68 height 47
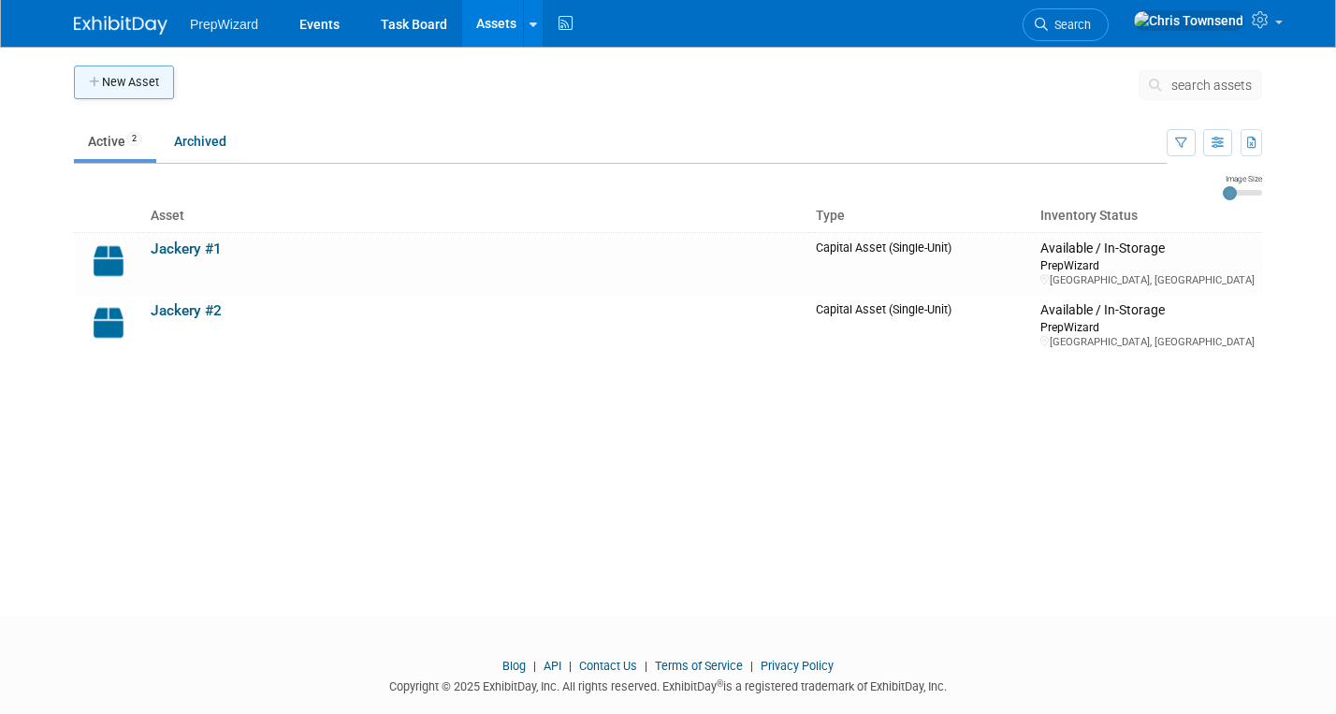
click at [117, 80] on button "New Asset" at bounding box center [124, 82] width 100 height 34
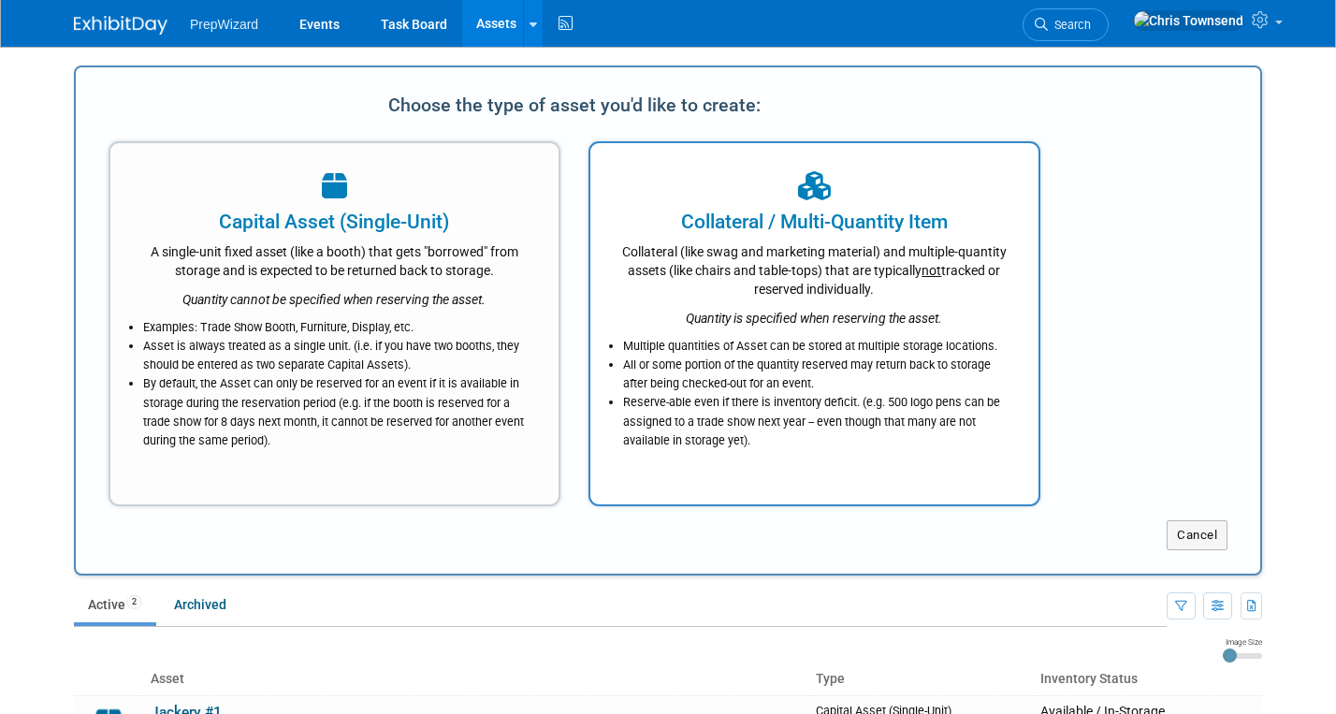
click at [794, 275] on div "Collateral (like swag and marketing material) and multiple-quantity assets (lik…" at bounding box center [814, 267] width 401 height 63
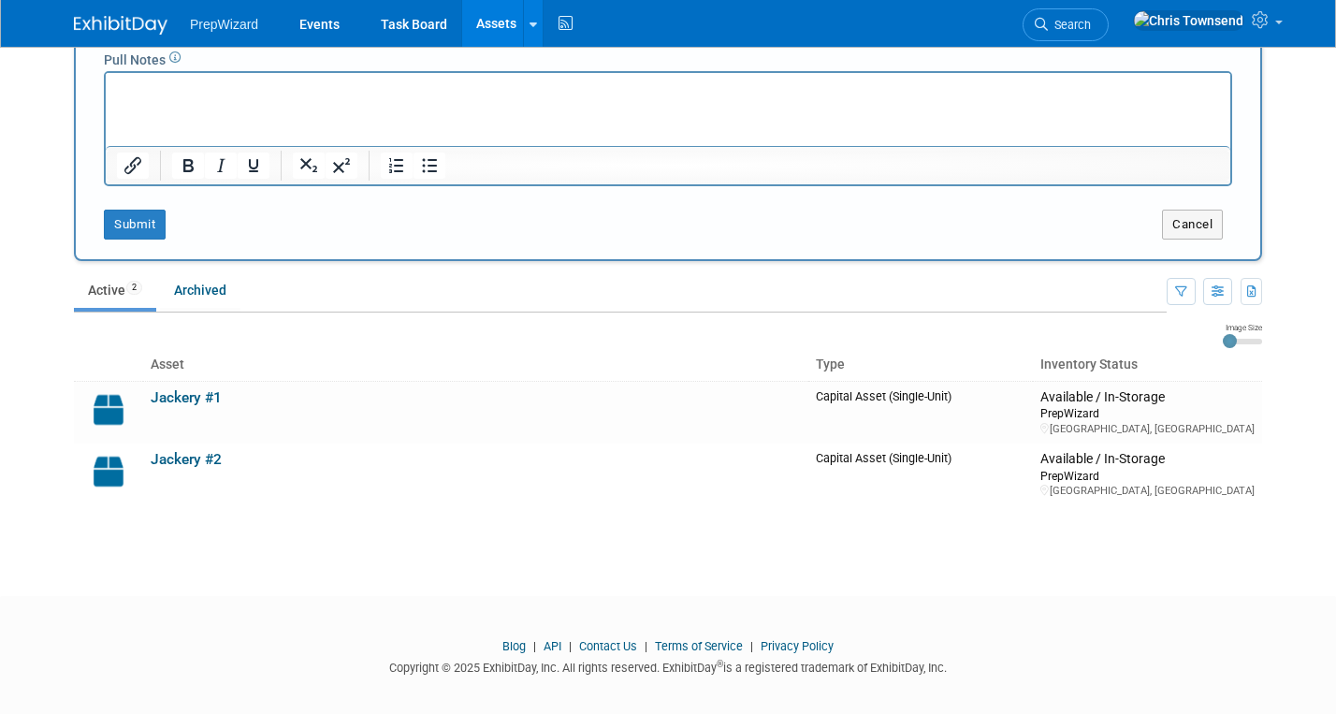
scroll to position [498, 0]
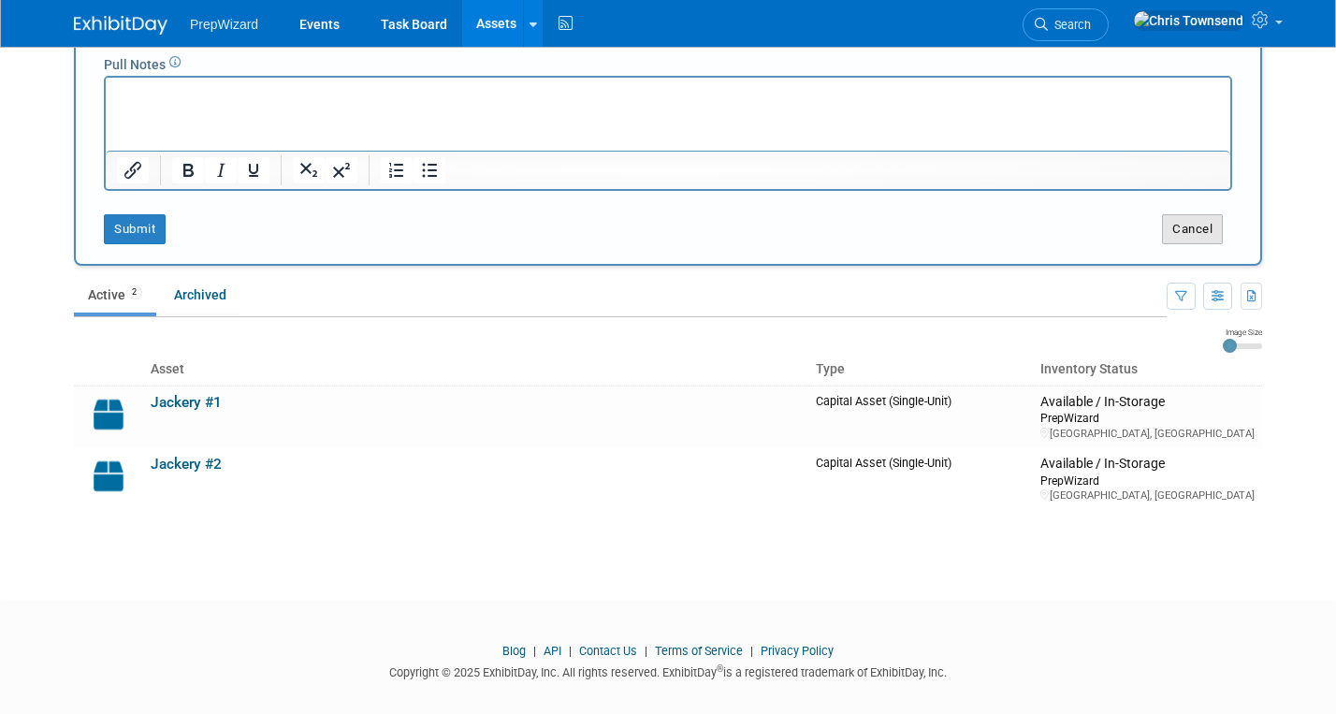
click at [1193, 232] on button "Cancel" at bounding box center [1192, 229] width 61 height 30
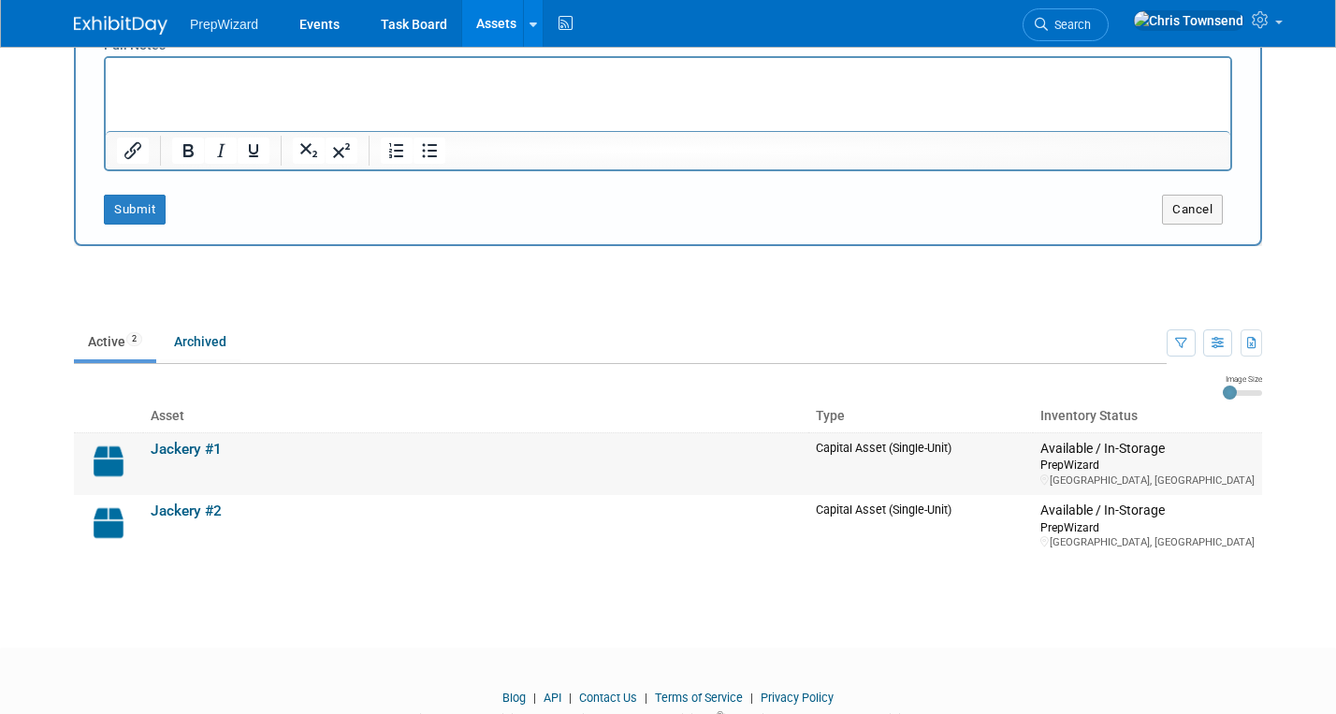
scroll to position [0, 0]
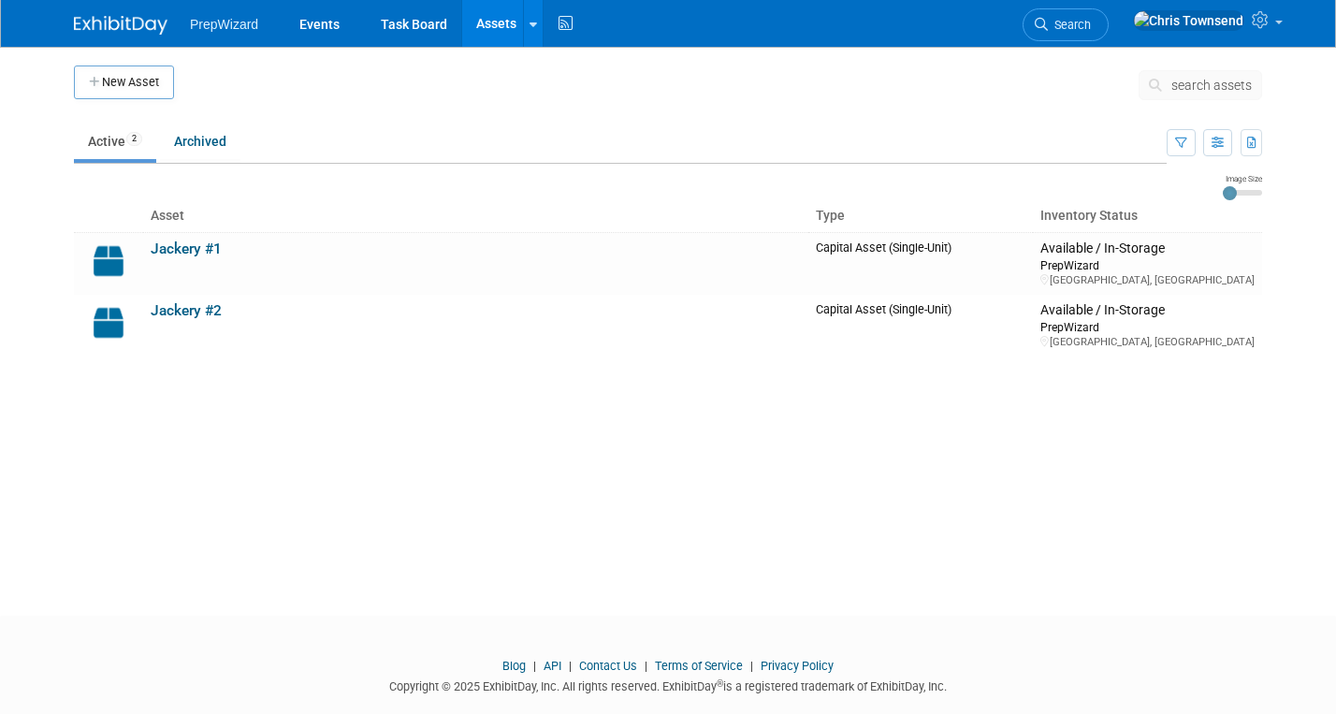
click at [133, 80] on button "New Asset" at bounding box center [124, 82] width 100 height 34
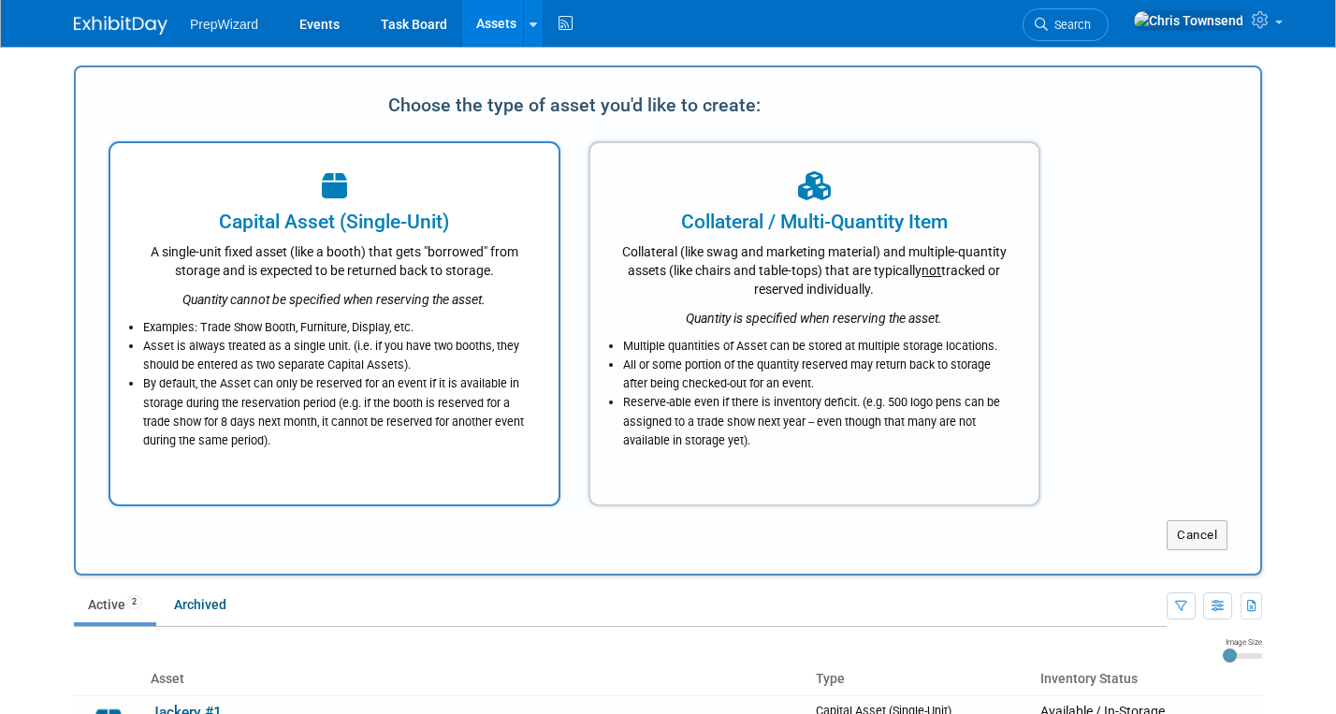
click at [310, 254] on div "A single-unit fixed asset (like a booth) that gets "borrowed" from storage and …" at bounding box center [334, 258] width 401 height 44
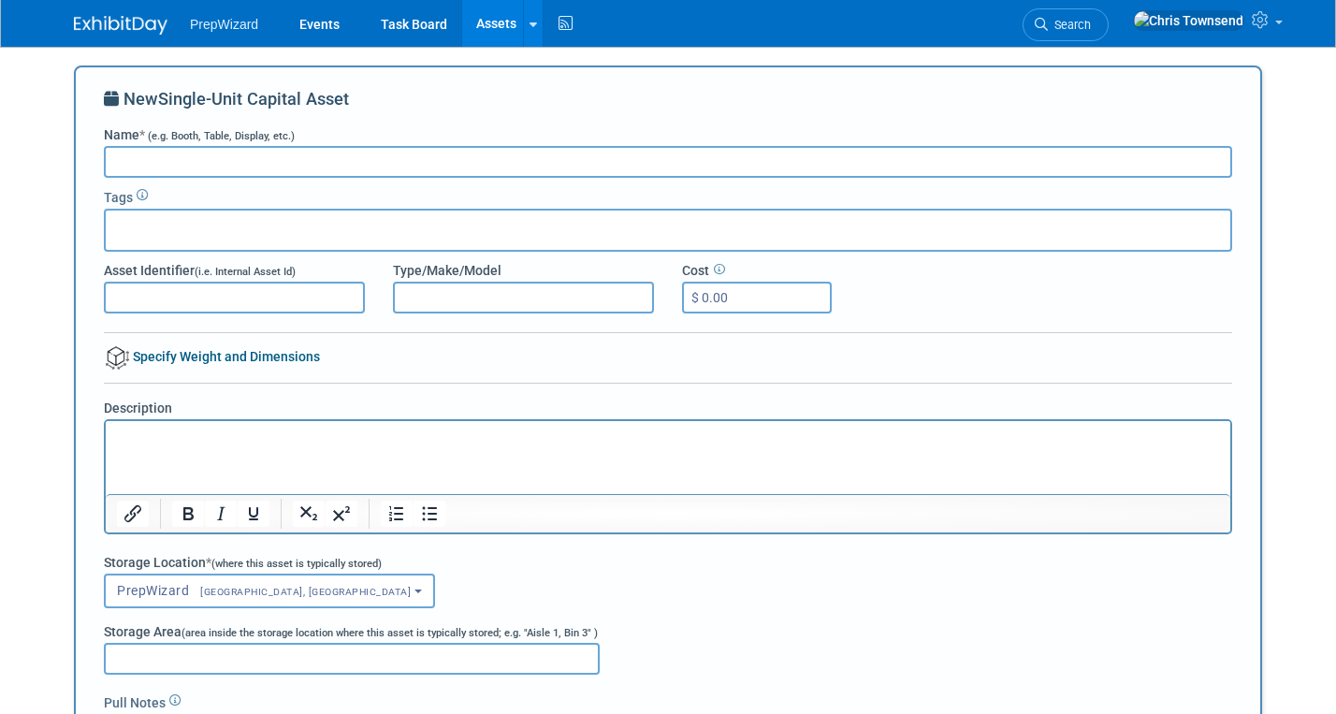
click at [216, 359] on link "Specify Weight and Dimensions" at bounding box center [212, 356] width 216 height 15
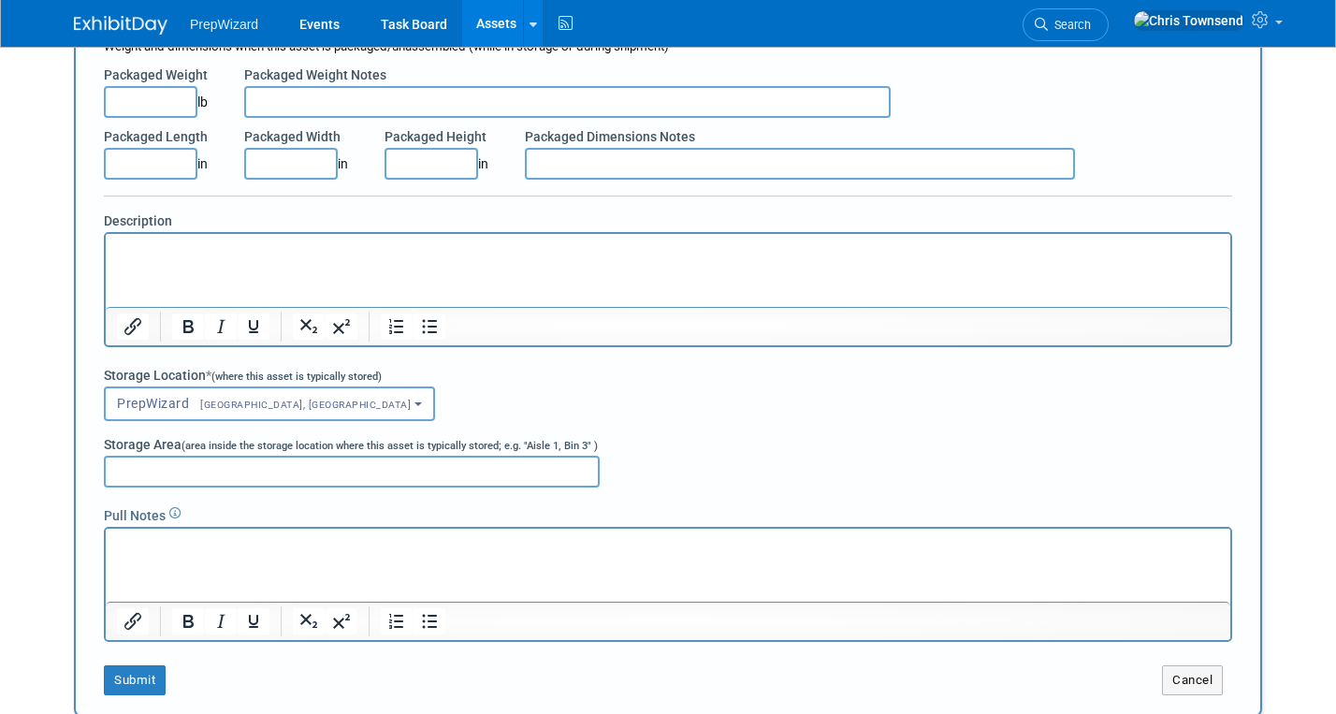
scroll to position [502, 0]
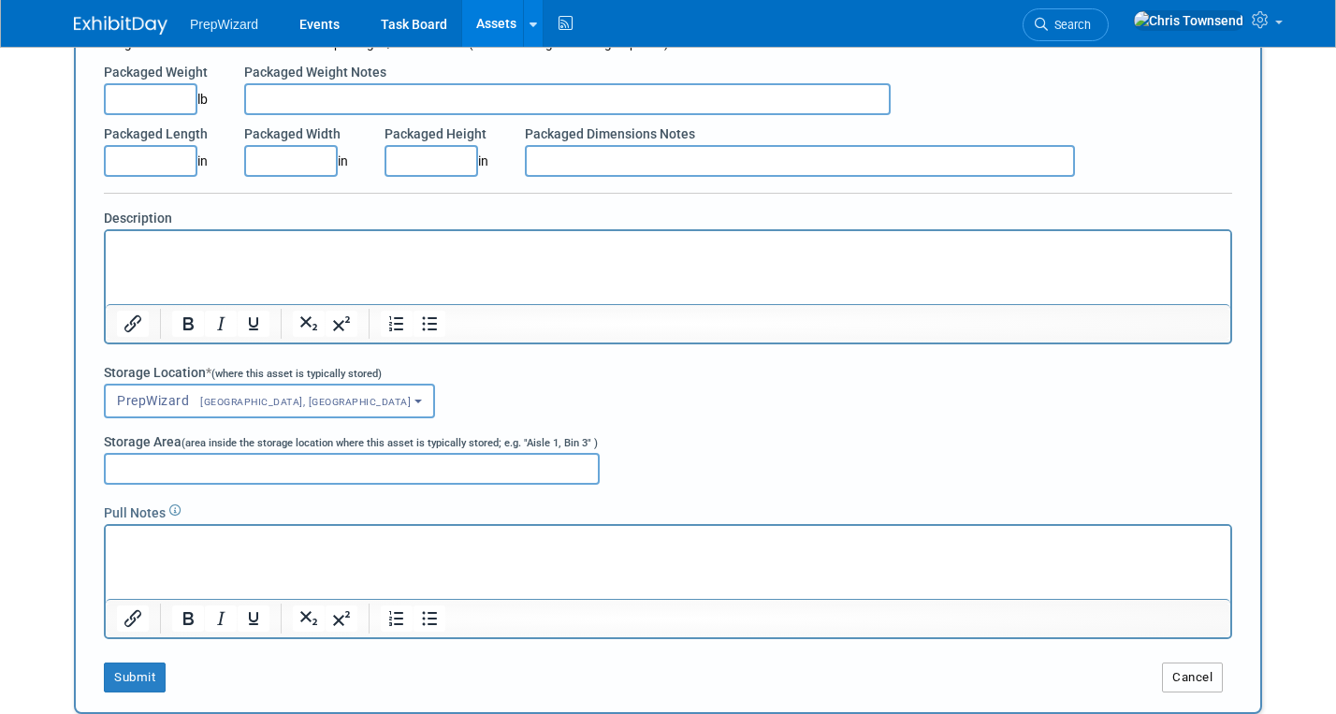
click at [1185, 678] on button "Cancel" at bounding box center [1192, 677] width 61 height 30
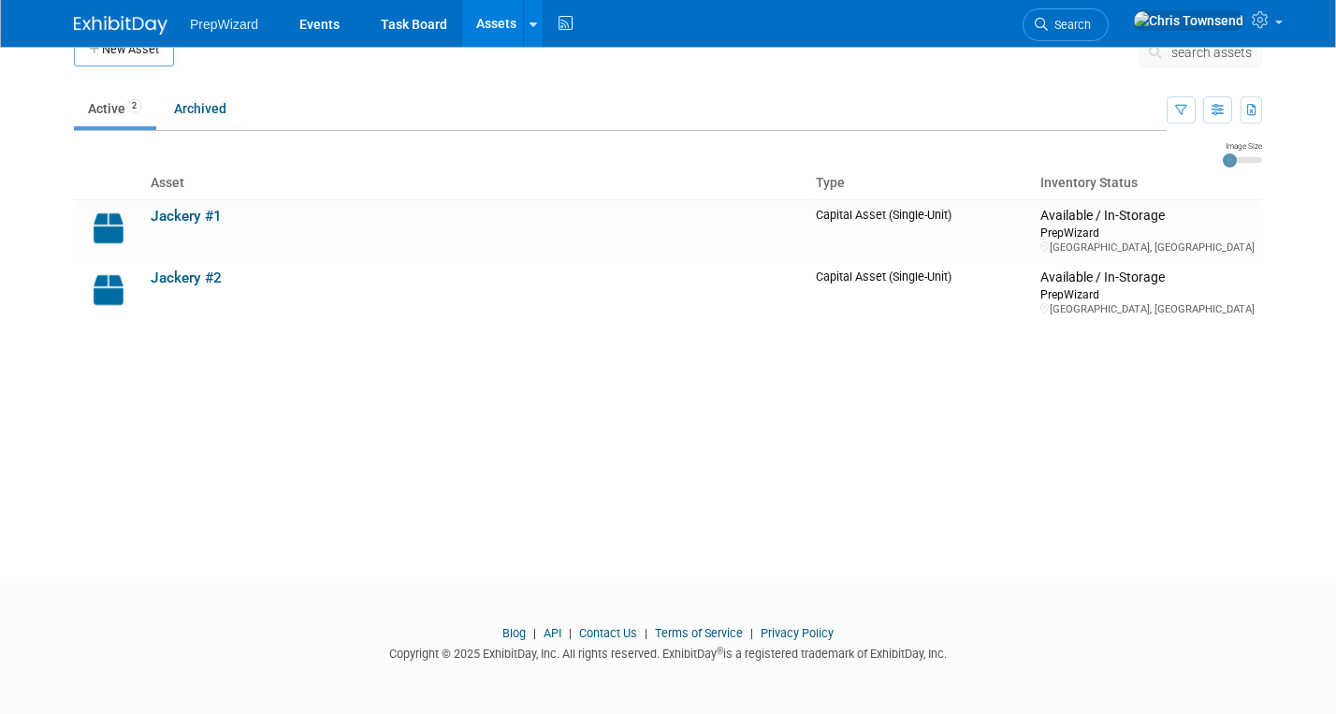
scroll to position [0, 0]
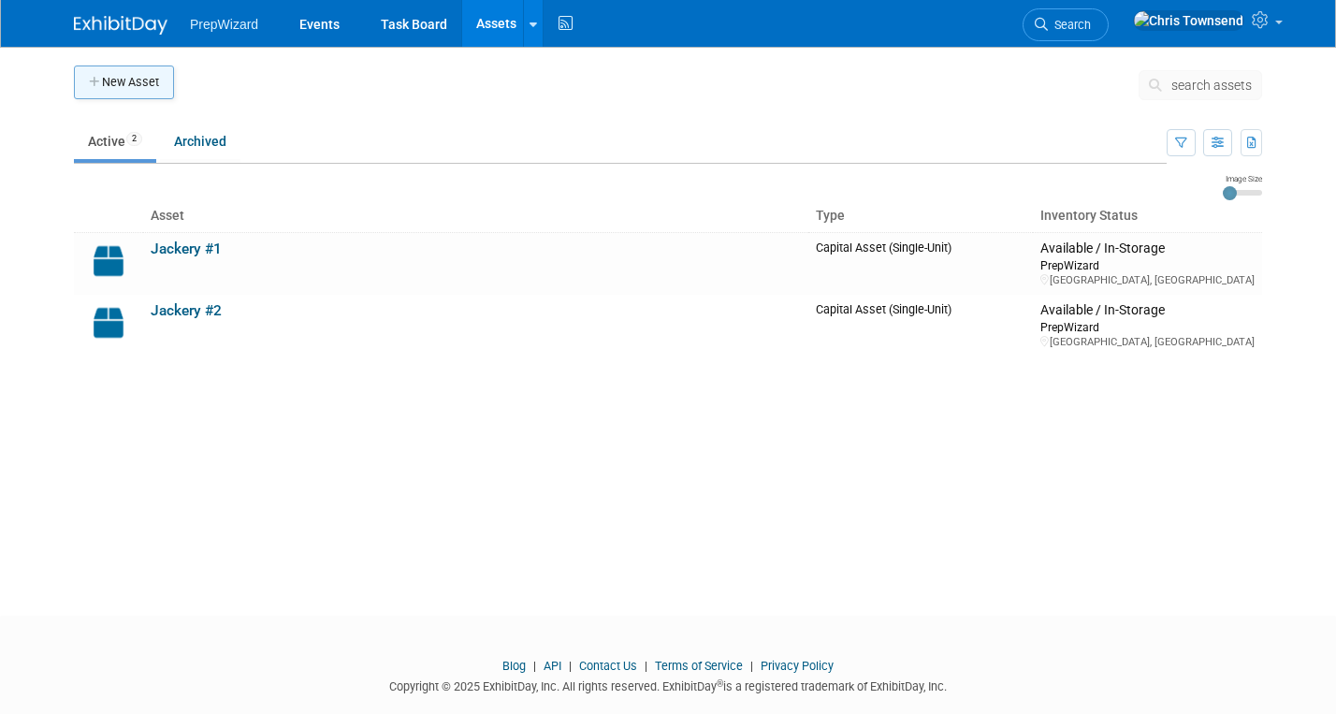
click at [122, 82] on button "New Asset" at bounding box center [124, 82] width 100 height 34
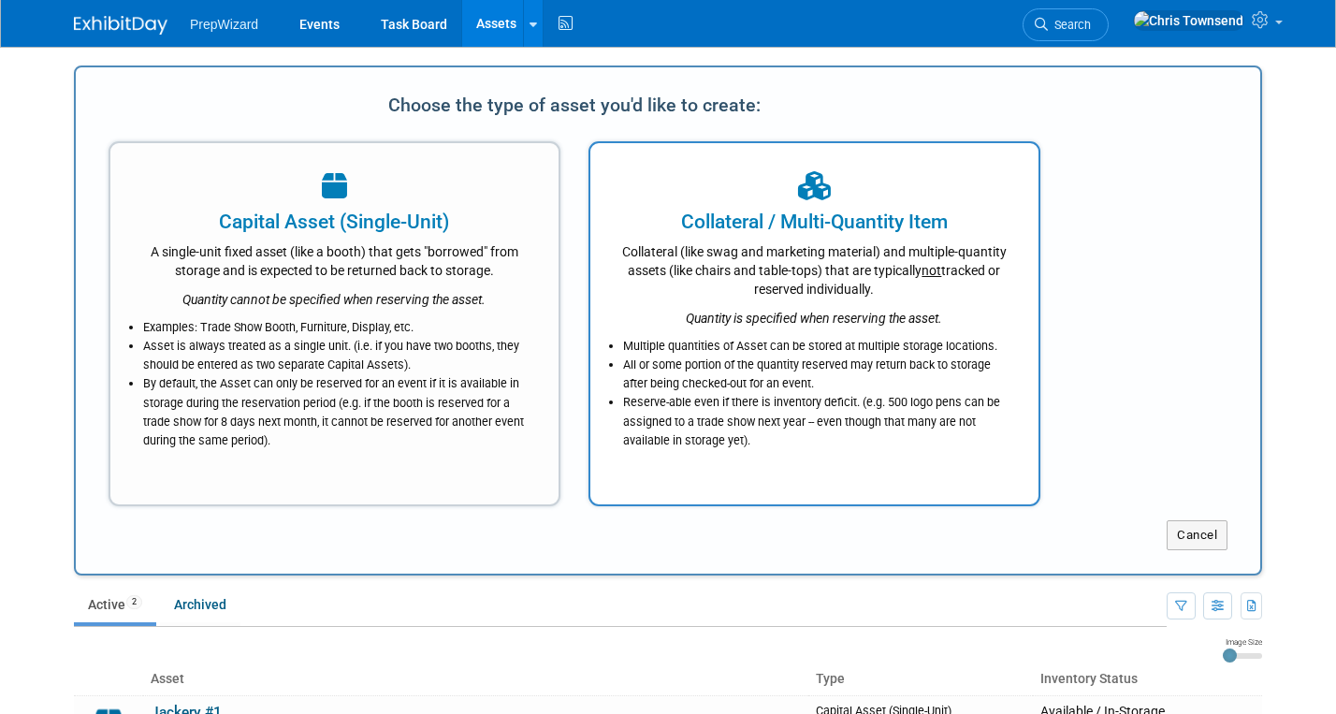
click at [786, 280] on div "Collateral (like swag and marketing material) and multiple-quantity assets (lik…" at bounding box center [814, 267] width 401 height 63
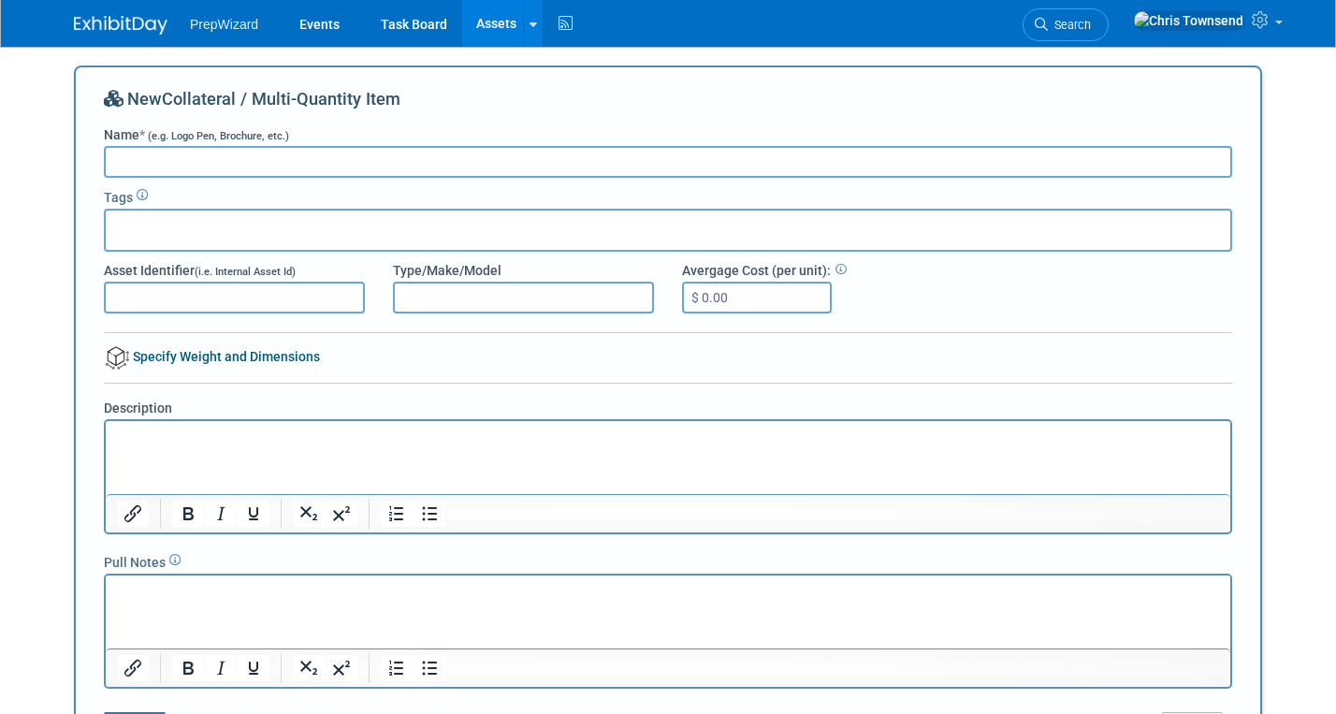
click at [258, 358] on link "Specify Weight and Dimensions" at bounding box center [212, 356] width 216 height 15
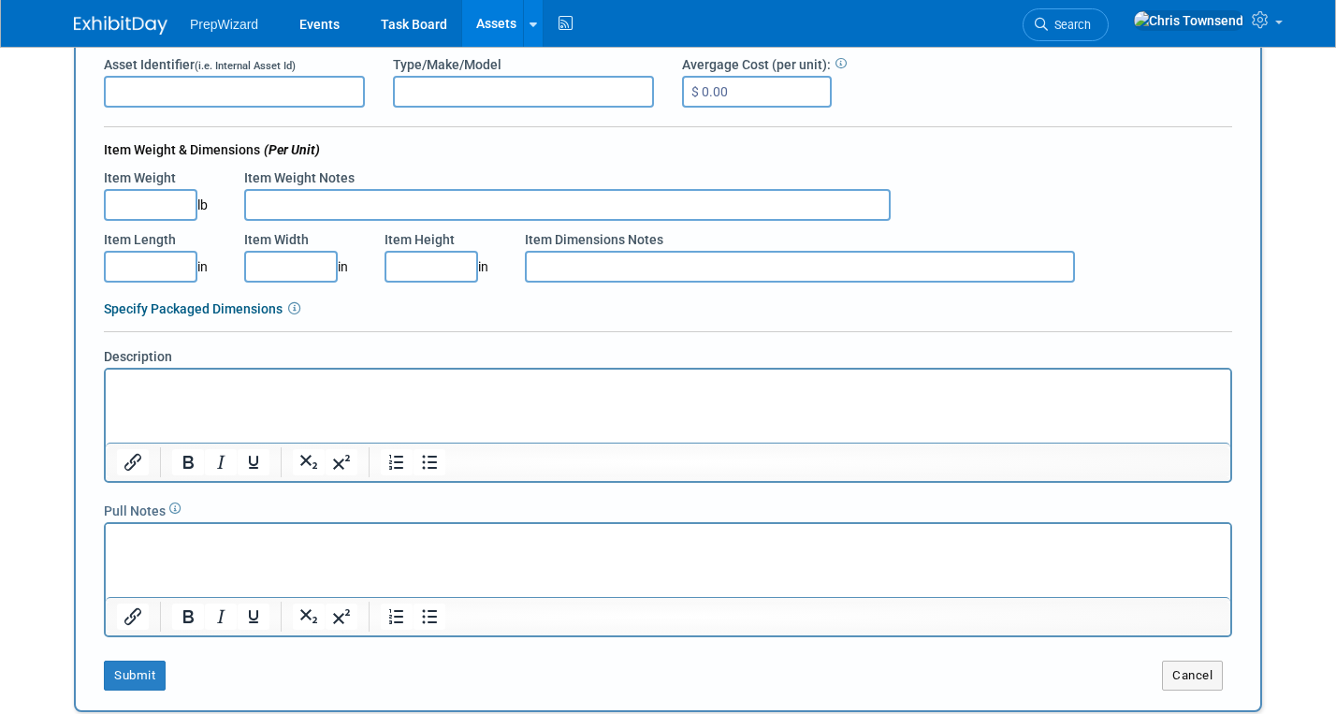
scroll to position [229, 0]
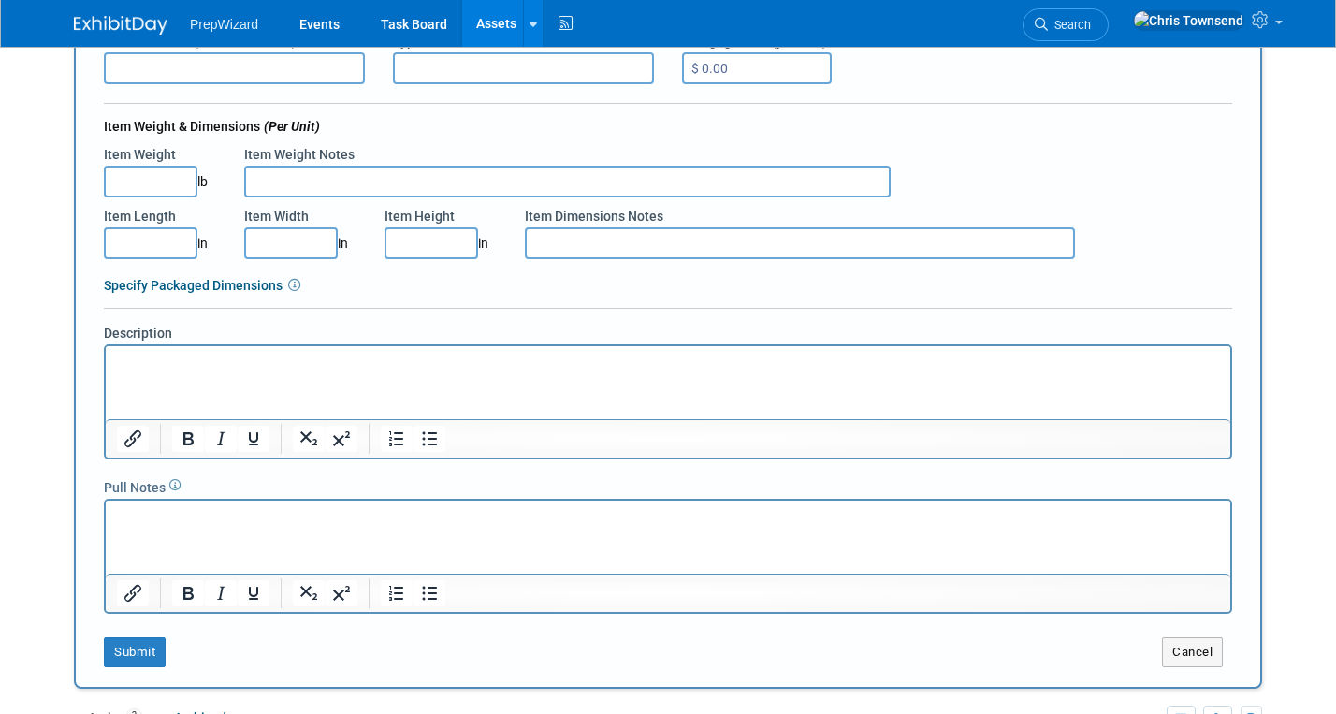
click at [247, 290] on link "Specify Packaged Dimensions" at bounding box center [193, 285] width 179 height 15
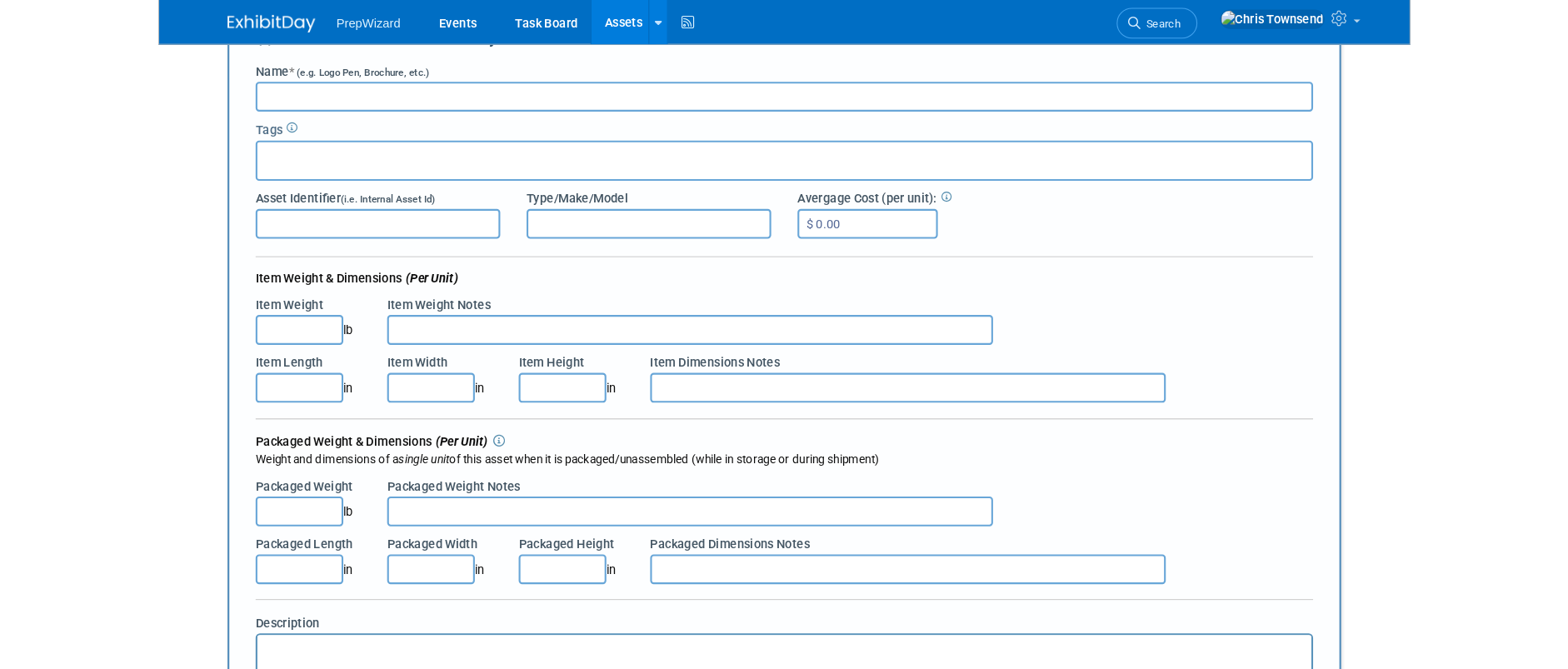
scroll to position [45, 0]
